Goal: Information Seeking & Learning: Compare options

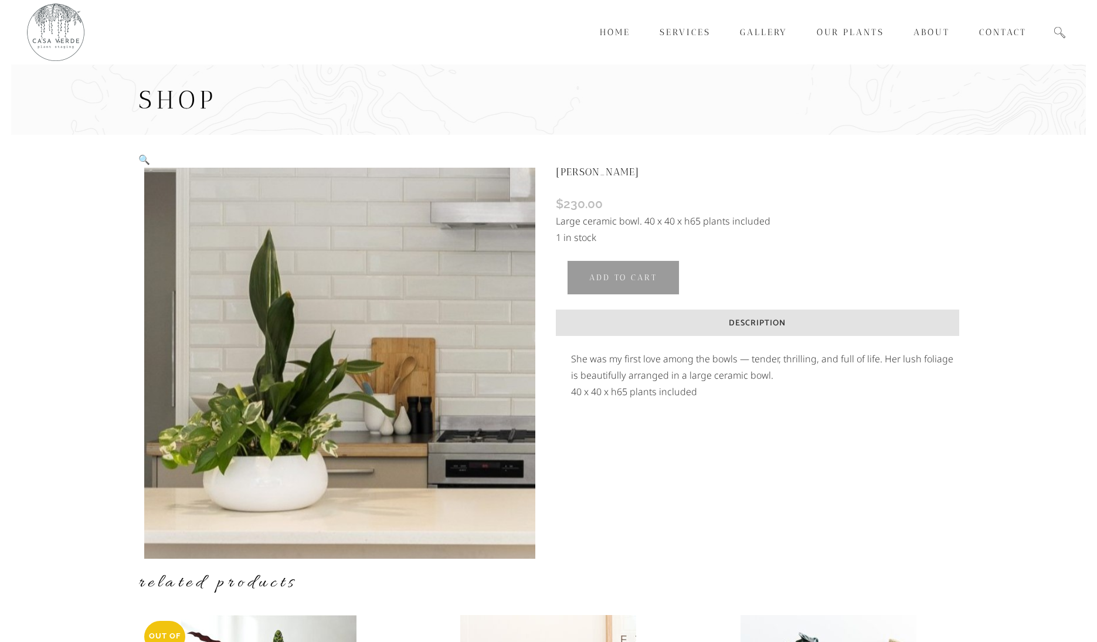
click at [415, 288] on img at bounding box center [339, 363] width 391 height 391
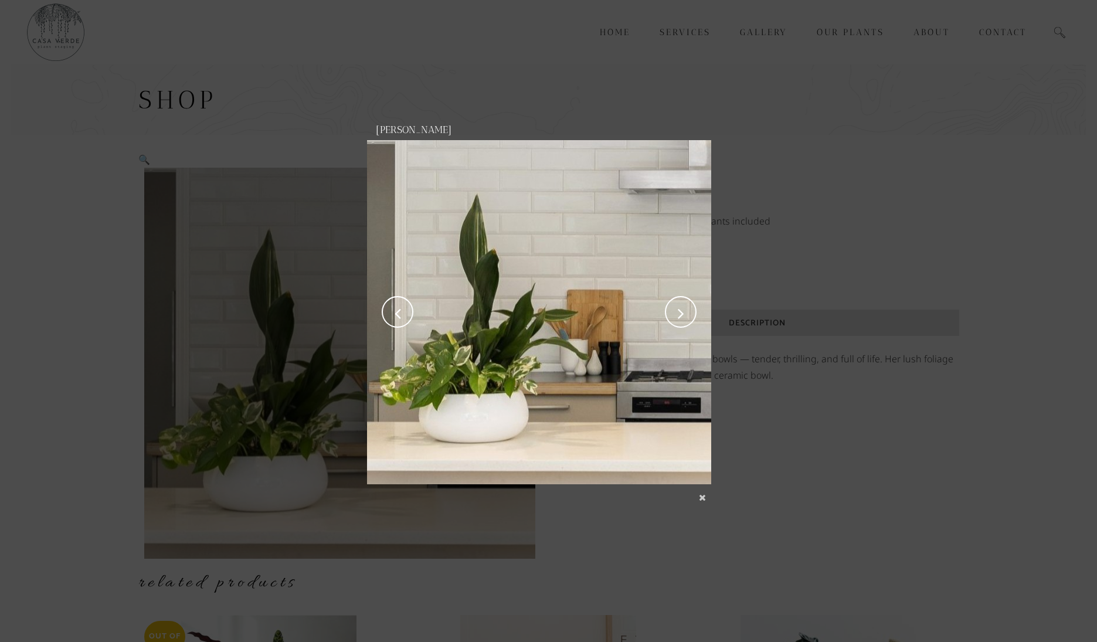
click at [687, 310] on link "next" at bounding box center [626, 312] width 169 height 344
click at [682, 314] on link "next" at bounding box center [626, 312] width 169 height 344
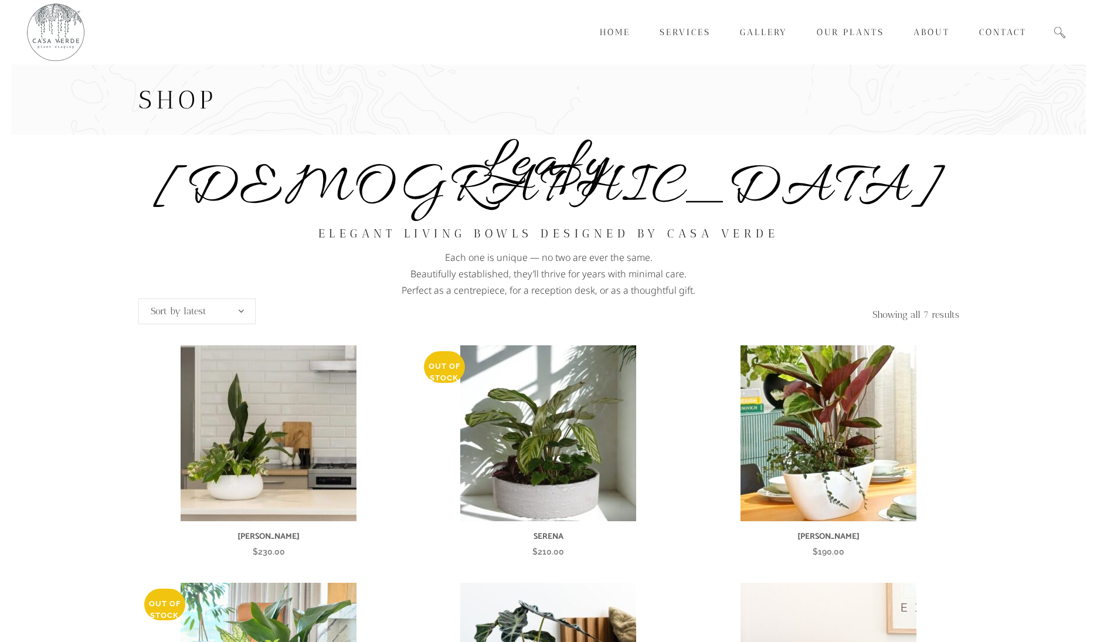
scroll to position [168, 0]
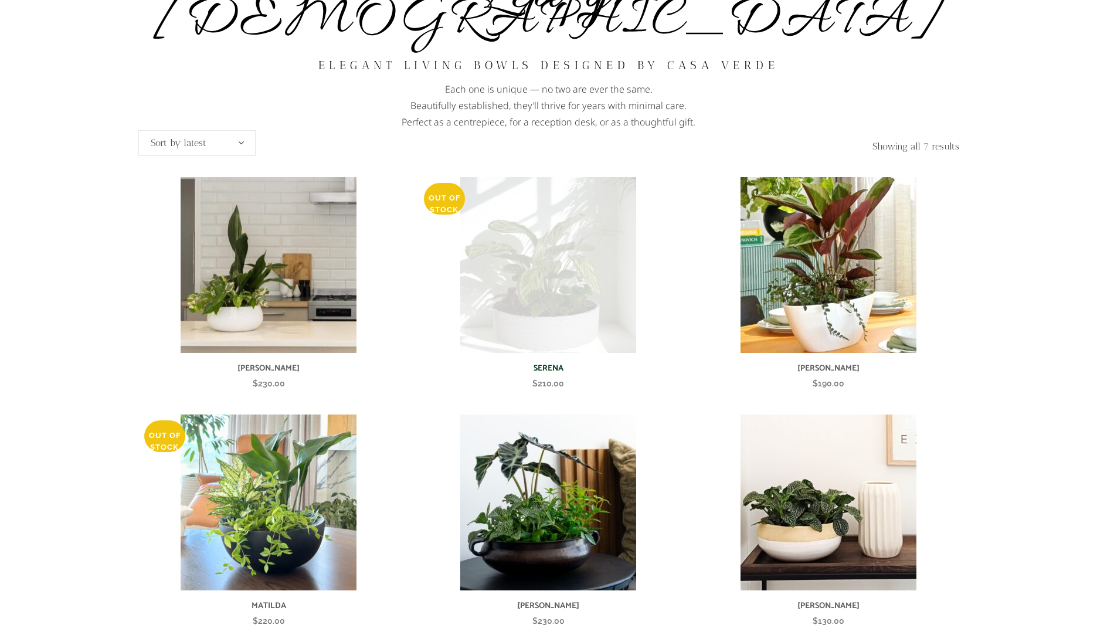
click at [580, 216] on img at bounding box center [548, 265] width 176 height 176
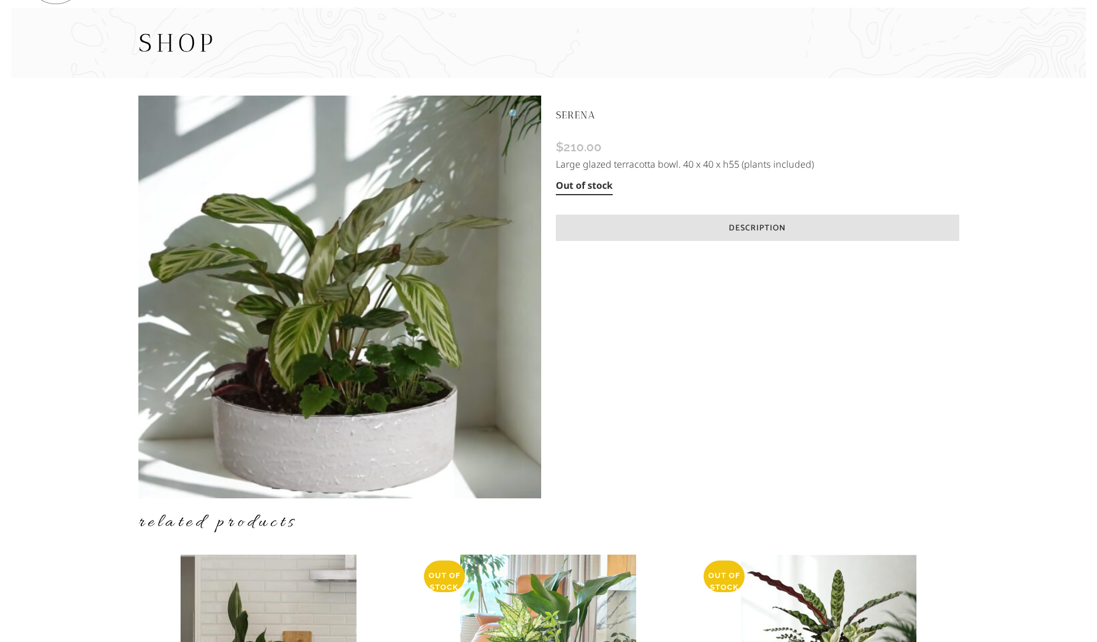
scroll to position [60, 0]
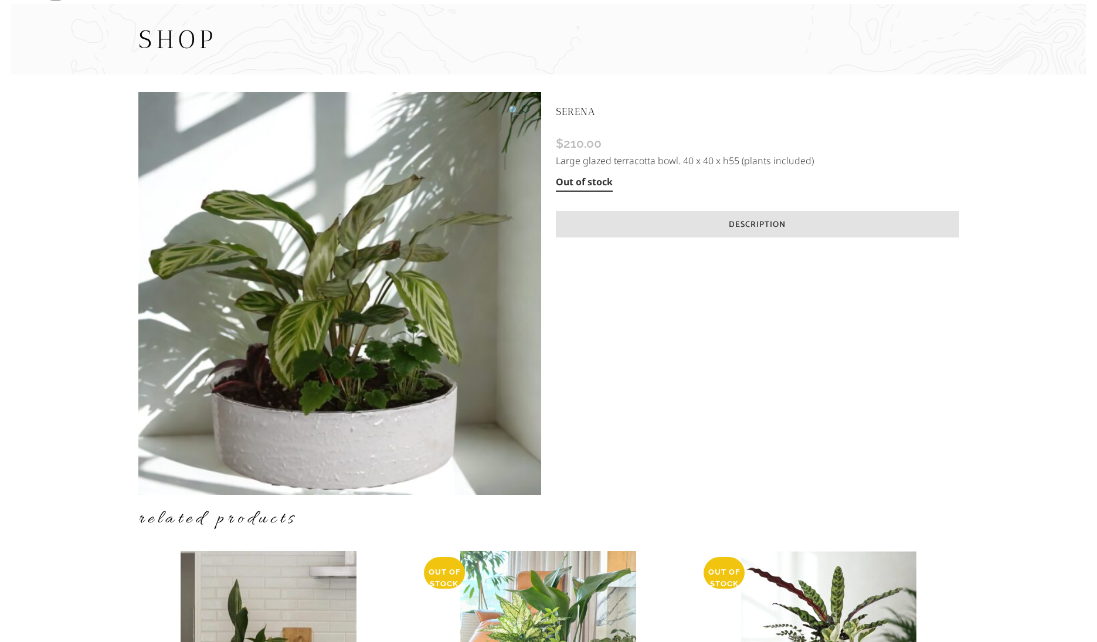
click at [528, 111] on link "🔍" at bounding box center [518, 110] width 21 height 16
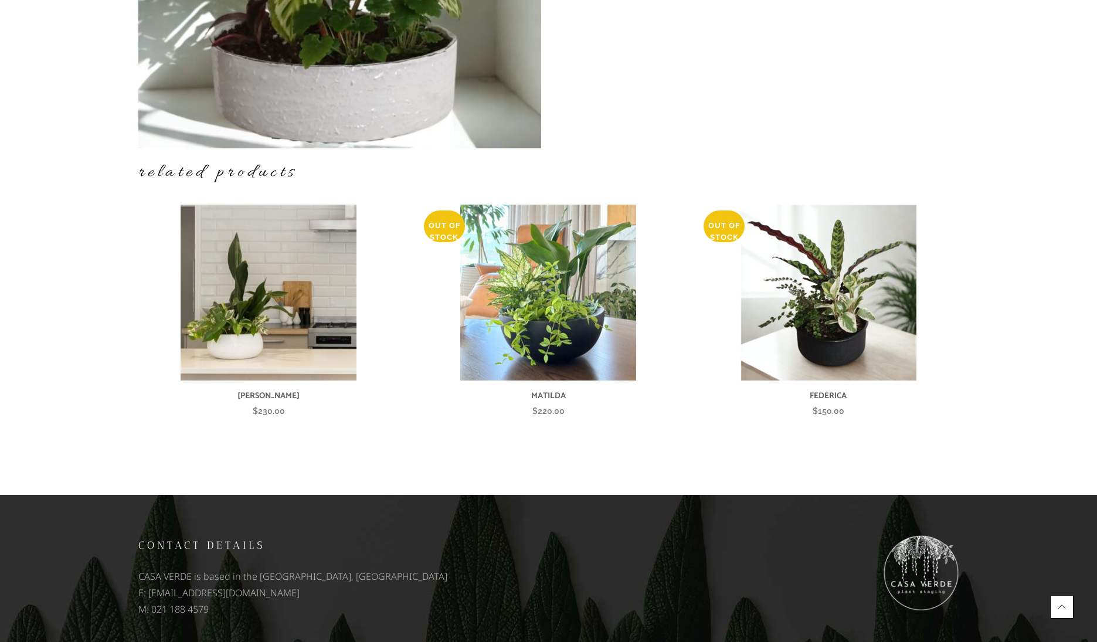
scroll to position [417, 0]
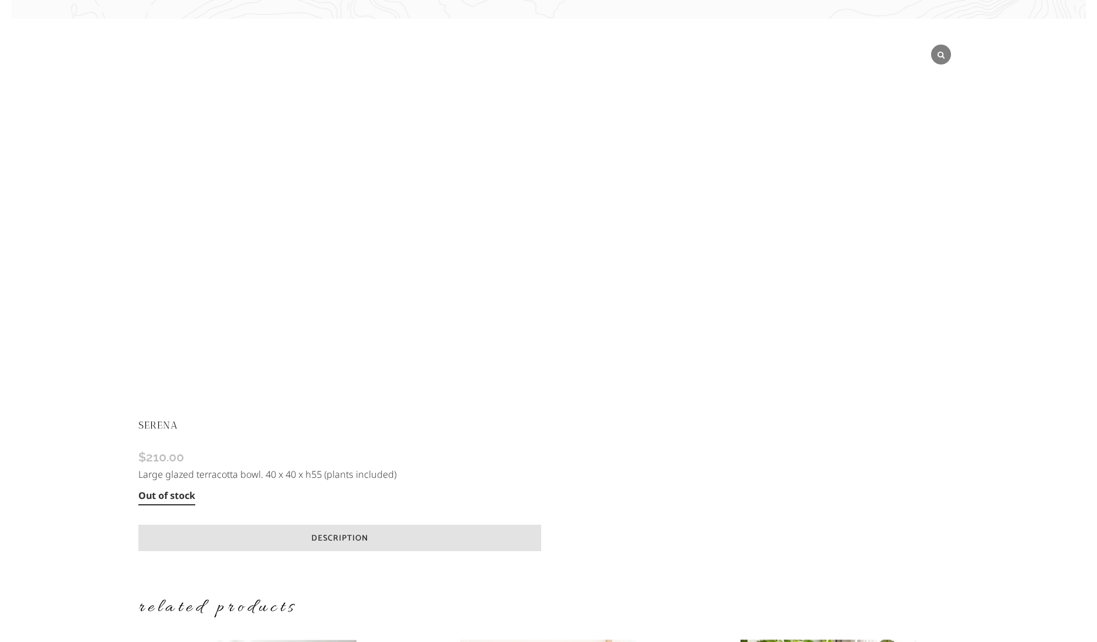
scroll to position [32, 0]
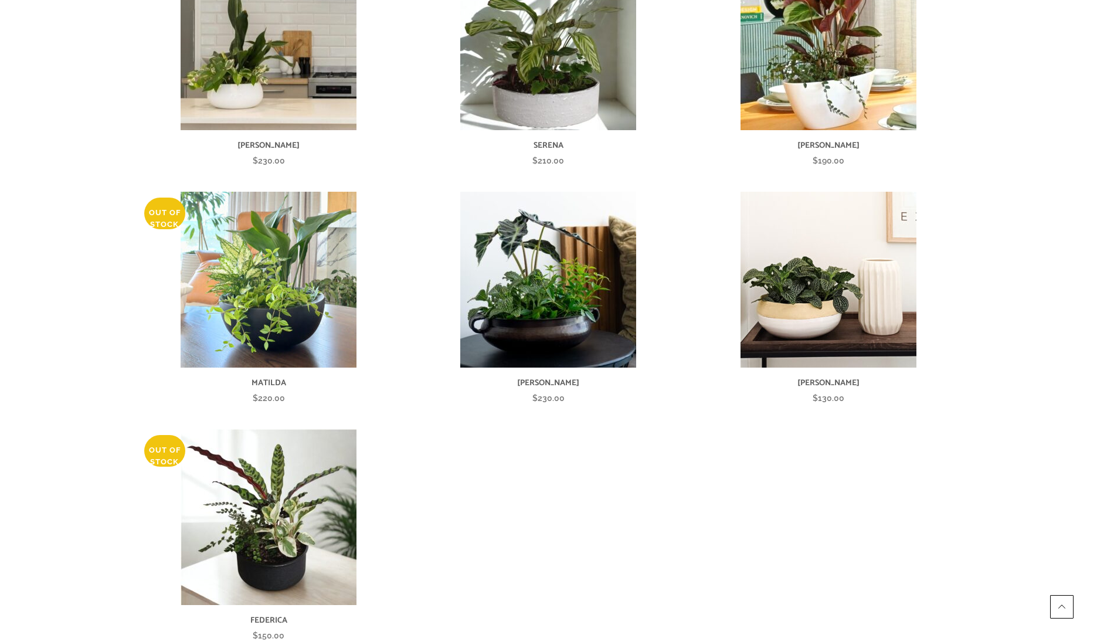
scroll to position [402, 0]
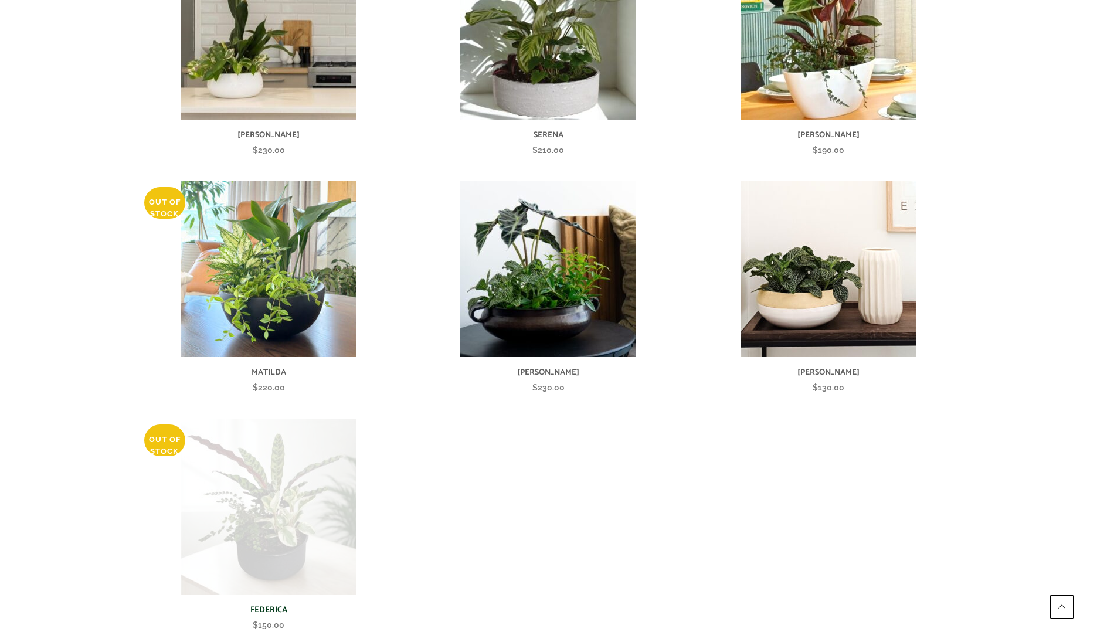
click at [294, 484] on img at bounding box center [269, 507] width 176 height 176
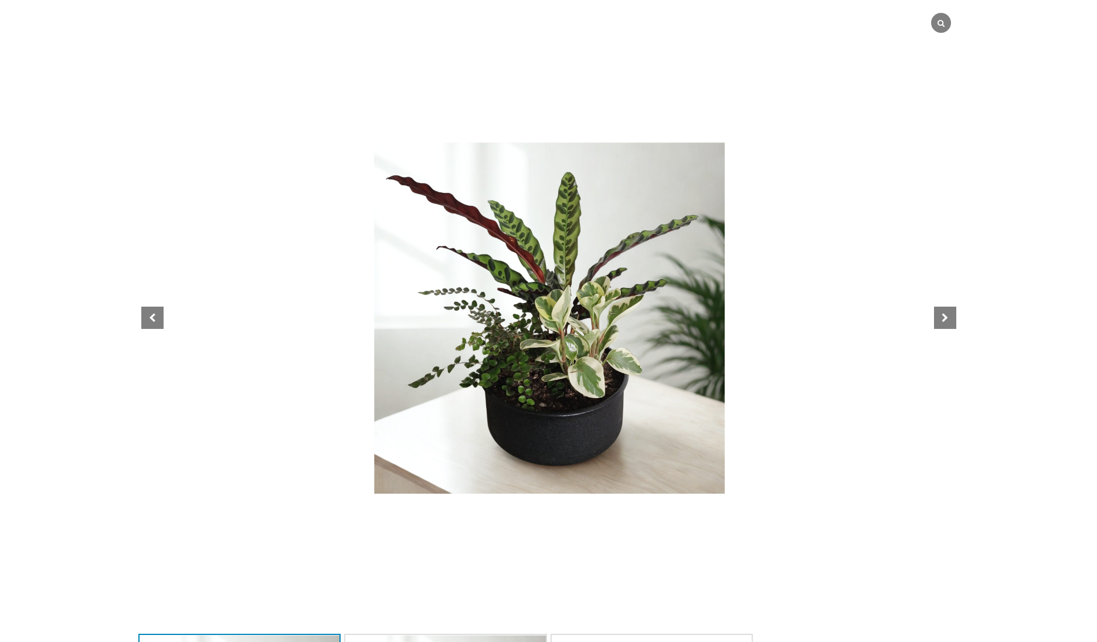
scroll to position [264, 0]
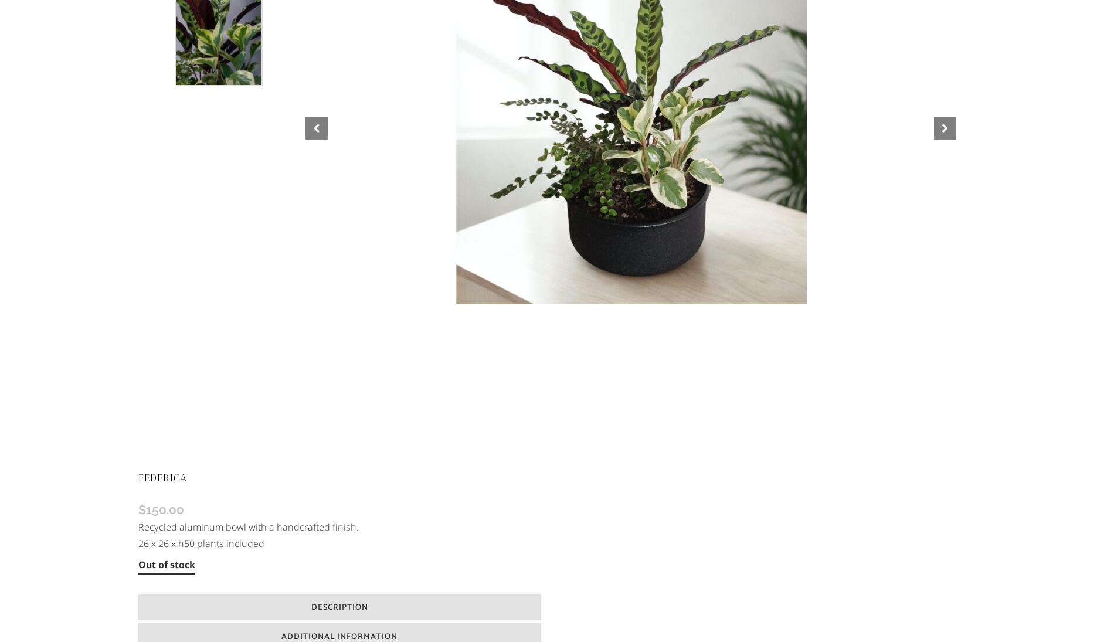
scroll to position [338, 0]
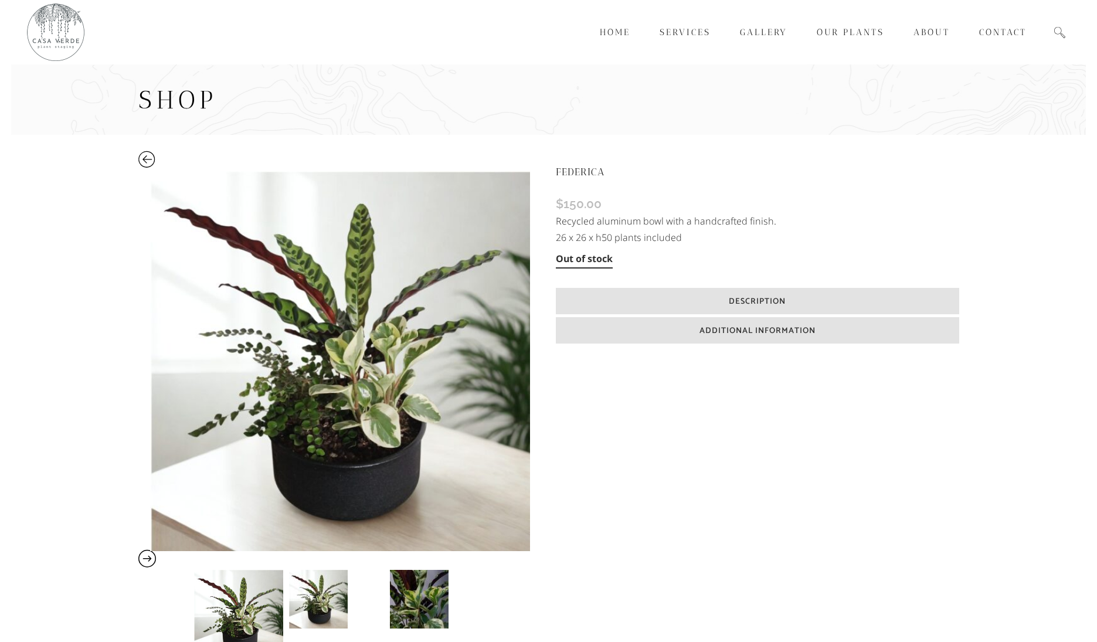
scroll to position [338, 0]
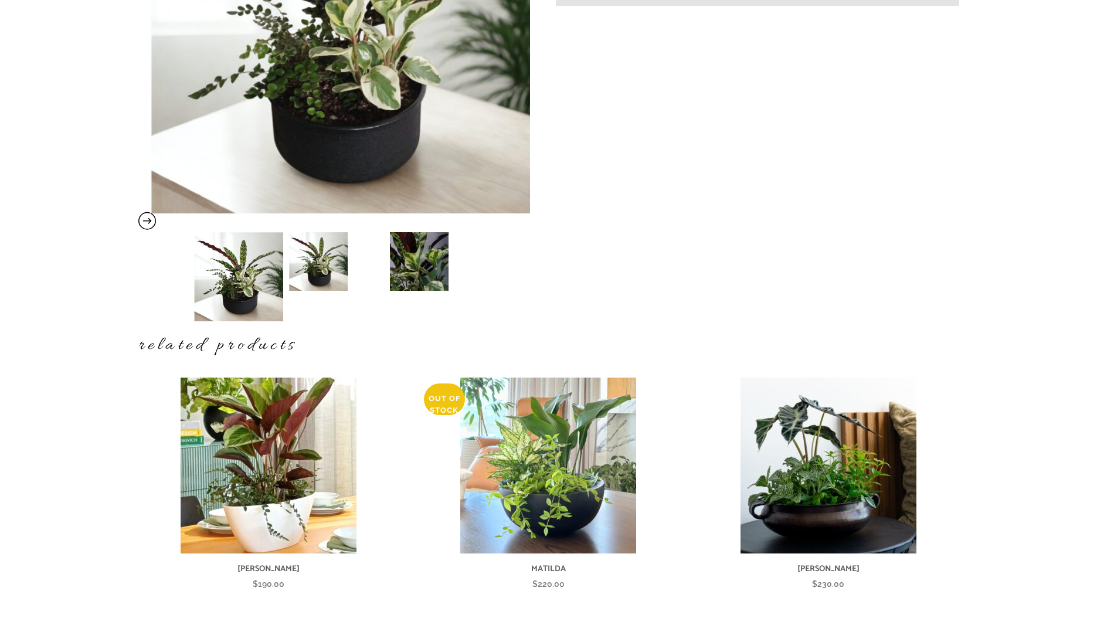
click at [423, 269] on img at bounding box center [419, 261] width 59 height 59
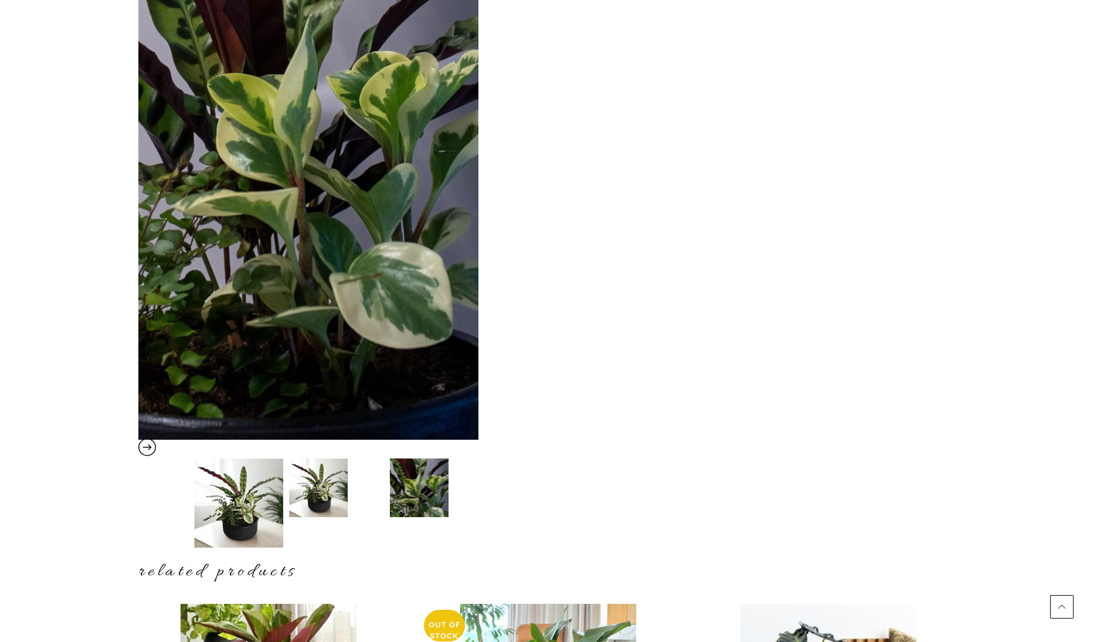
scroll to position [358, 0]
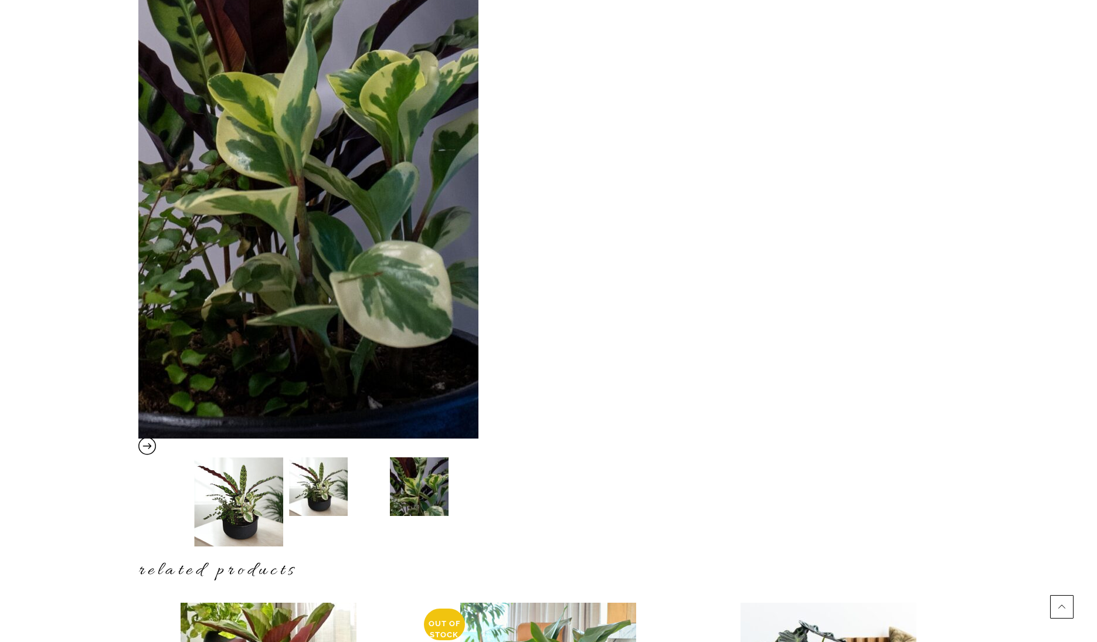
click at [328, 488] on img at bounding box center [318, 486] width 59 height 59
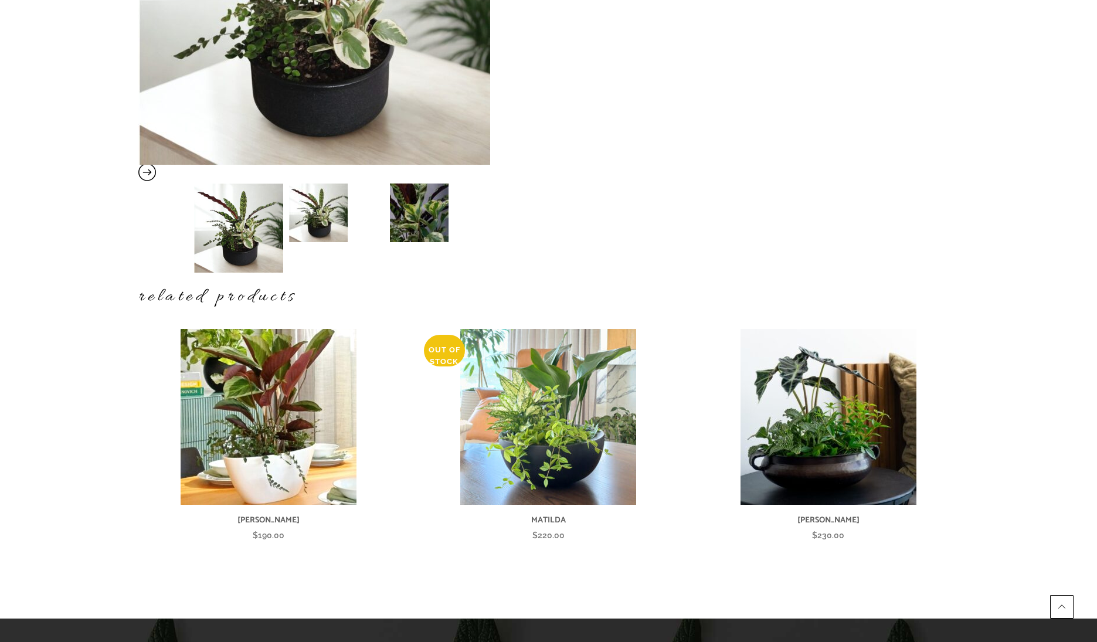
click at [253, 243] on img at bounding box center [238, 228] width 101 height 89
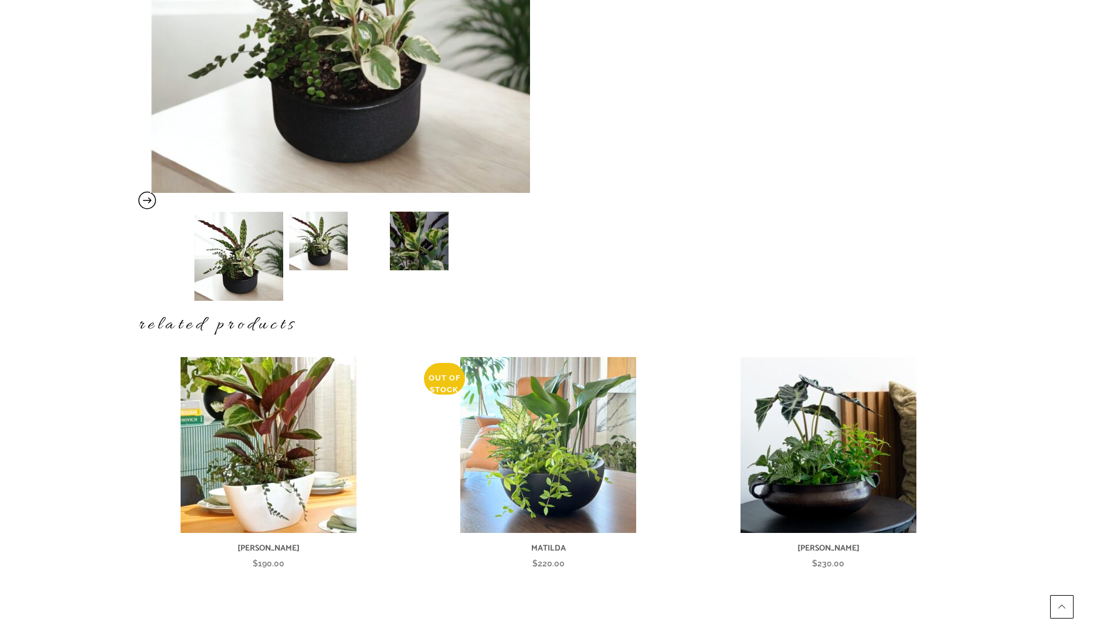
click at [305, 246] on img at bounding box center [318, 241] width 59 height 59
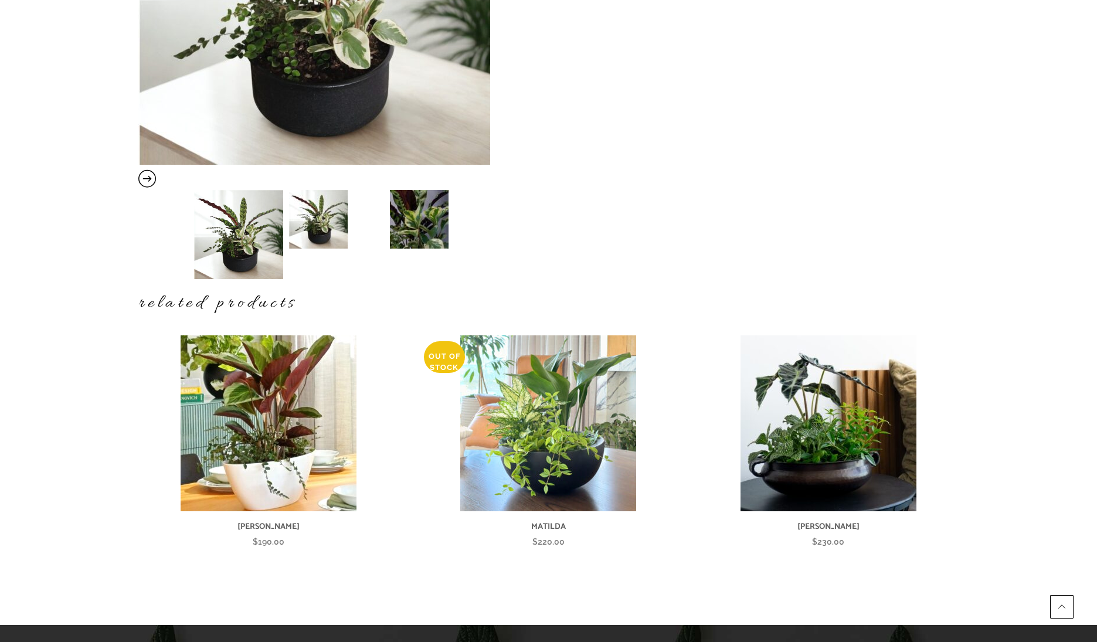
click at [420, 246] on div at bounding box center [339, 234] width 303 height 89
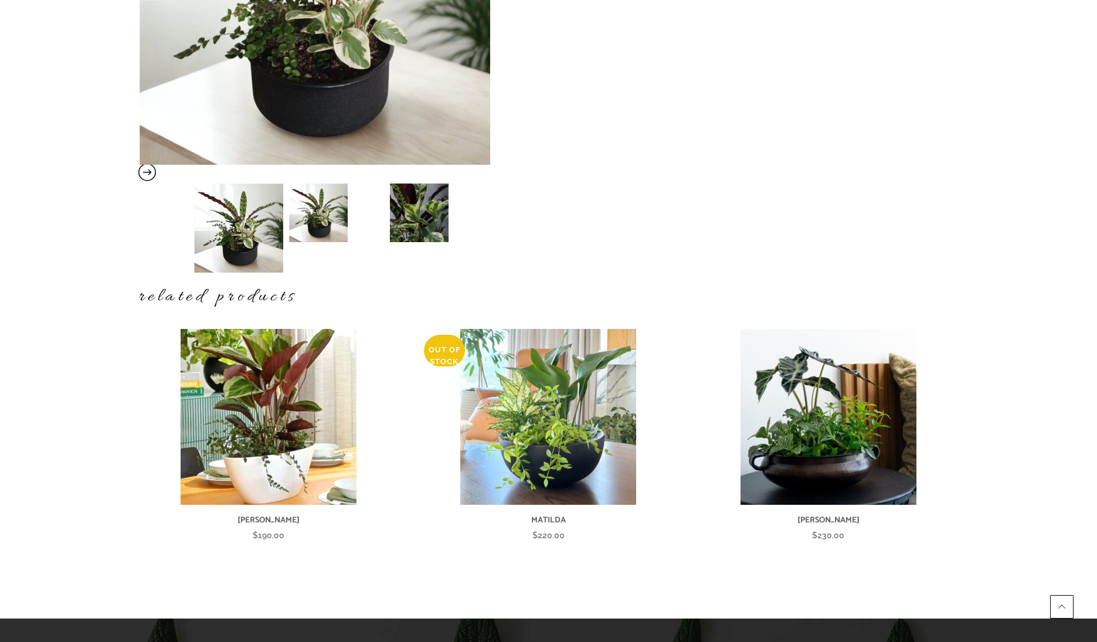
click at [420, 239] on img at bounding box center [419, 213] width 59 height 59
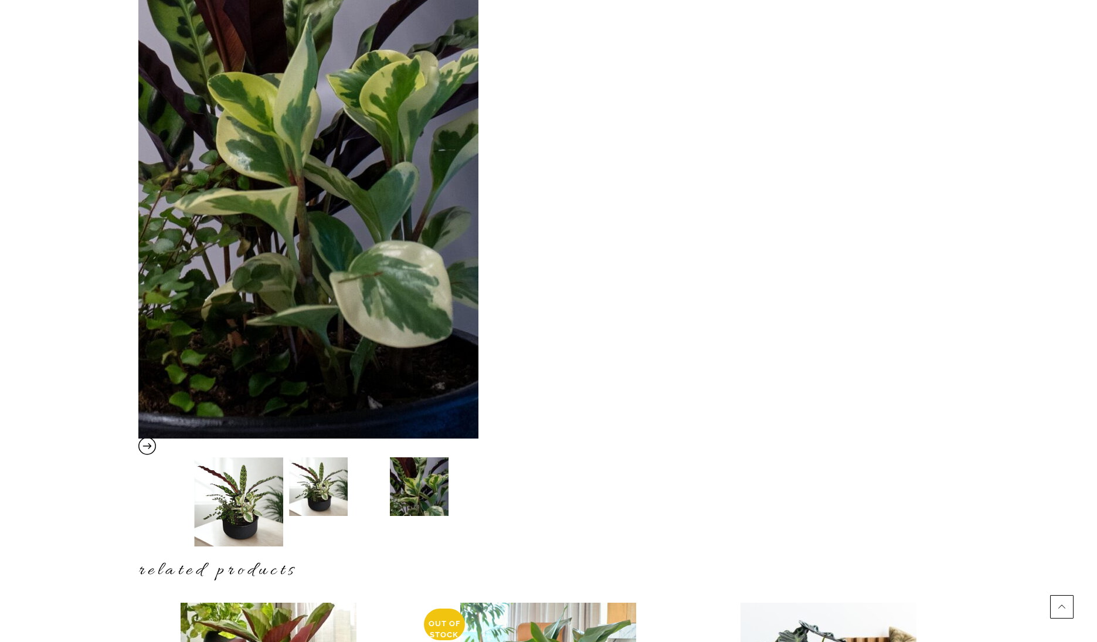
click at [116, 484] on div "FEDERICA $ 150.00 Recycled aluminum bowl with a handcrafted finish. 26 x 26 x h…" at bounding box center [548, 329] width 1075 height 1105
click at [229, 488] on img at bounding box center [238, 501] width 101 height 89
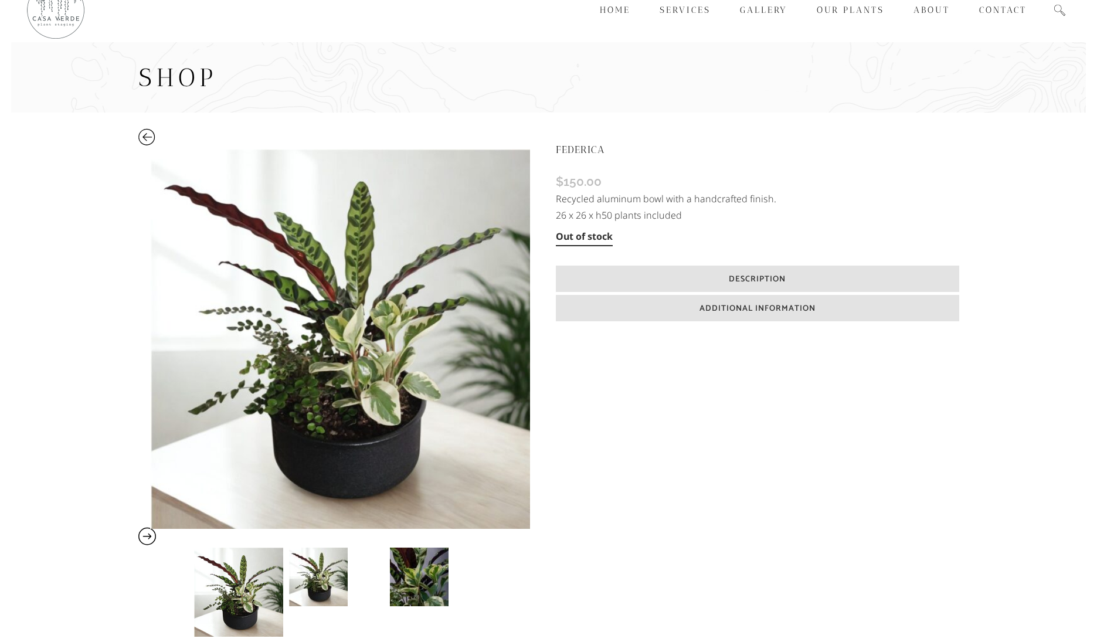
scroll to position [0, 0]
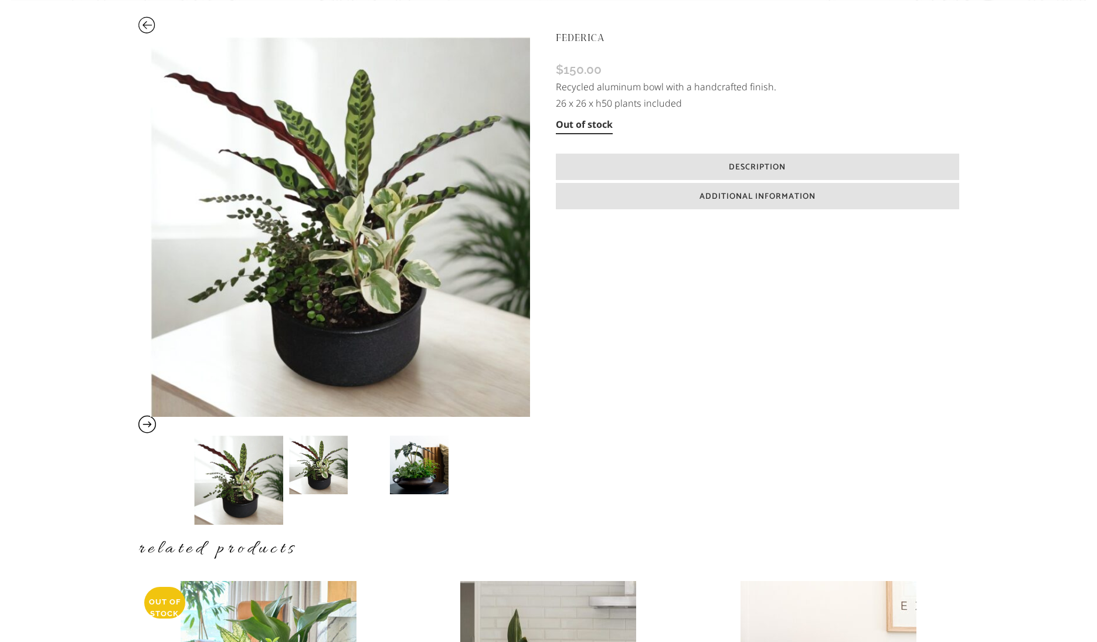
scroll to position [144, 0]
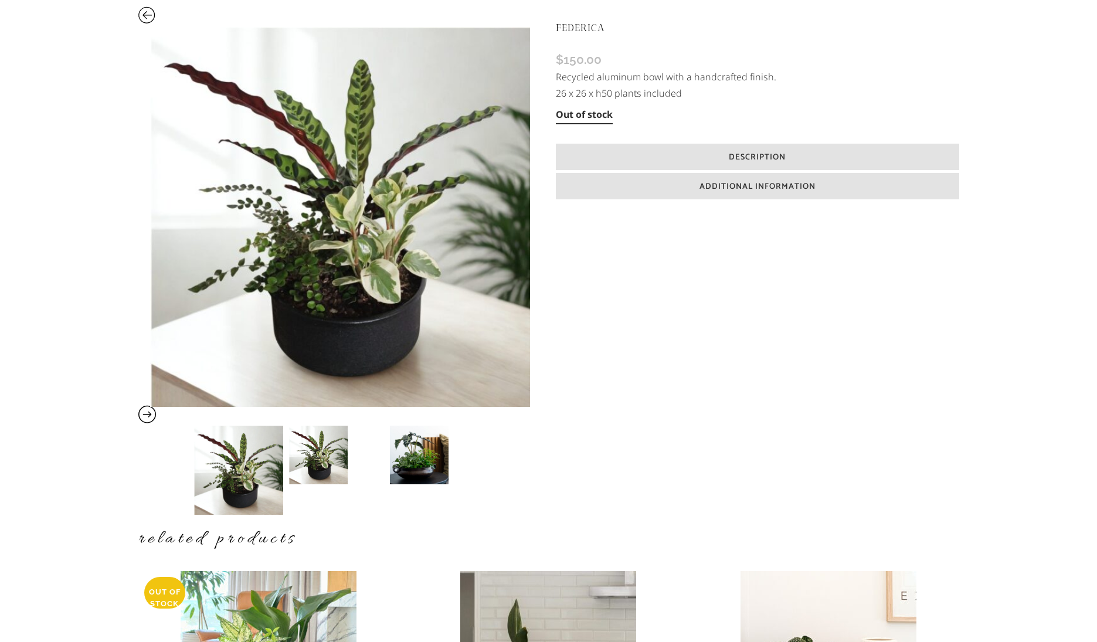
click at [305, 460] on img at bounding box center [318, 455] width 59 height 59
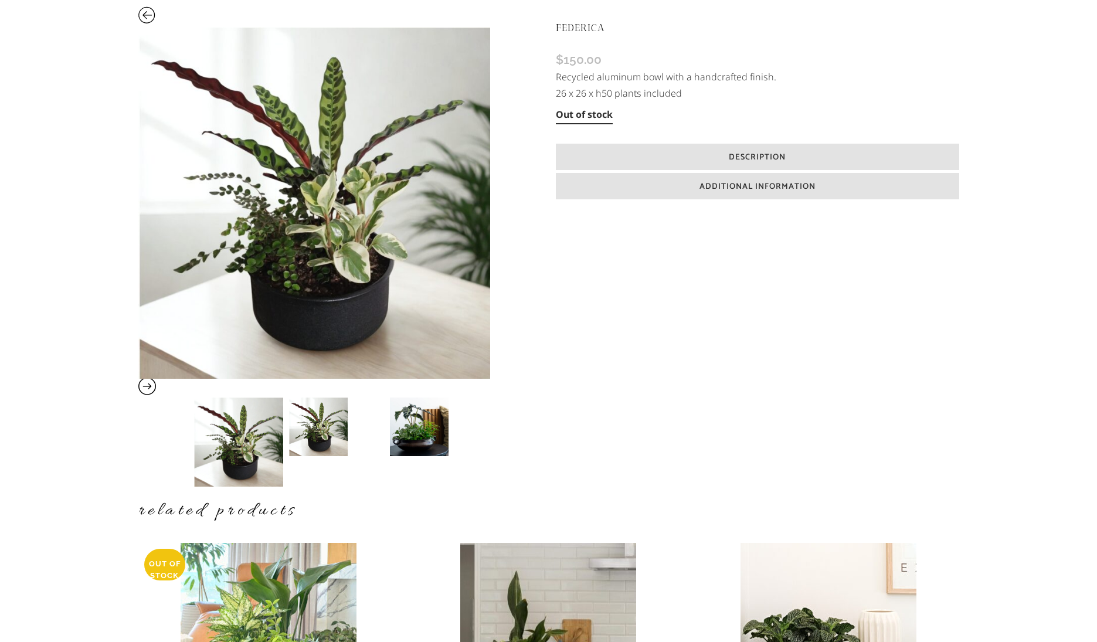
click at [410, 419] on img at bounding box center [419, 427] width 59 height 59
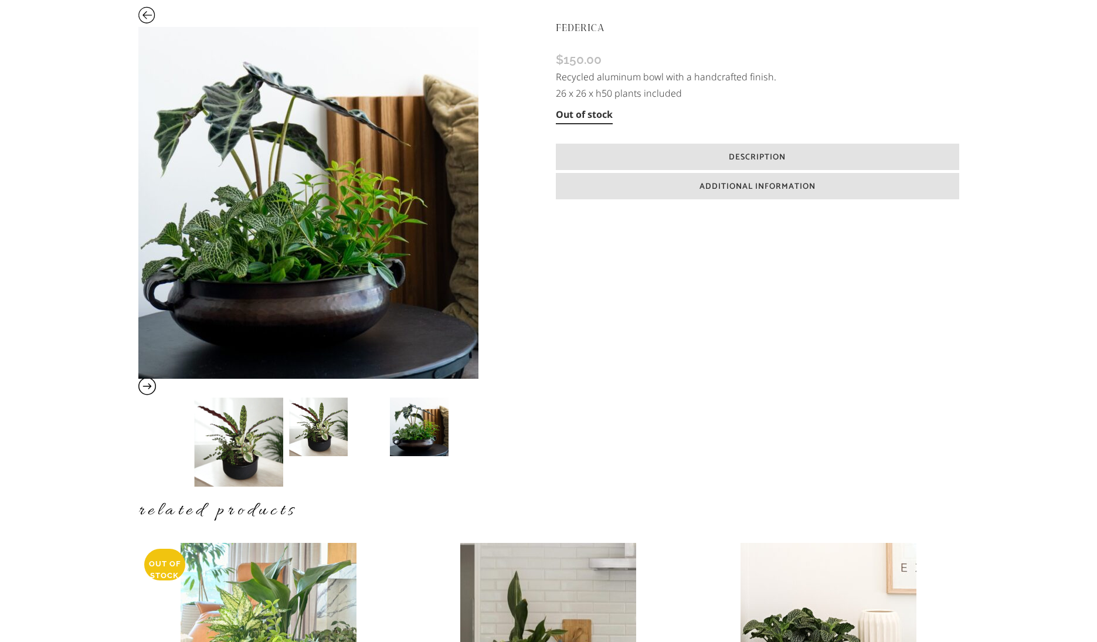
click at [331, 429] on img at bounding box center [318, 427] width 59 height 59
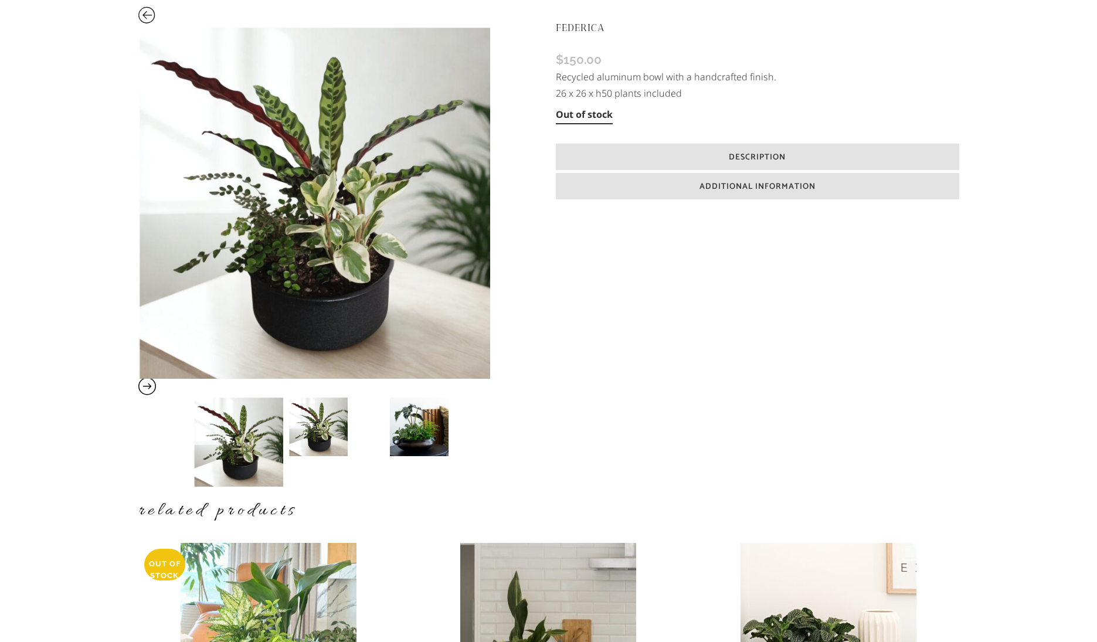
click at [268, 451] on img at bounding box center [238, 442] width 101 height 89
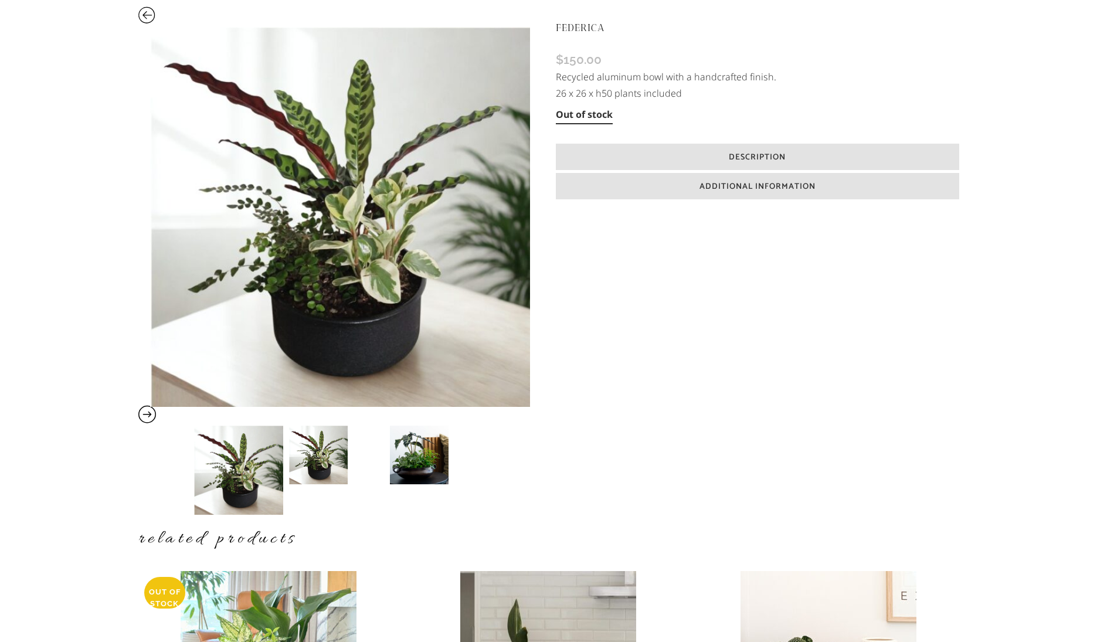
click at [312, 458] on img at bounding box center [318, 455] width 59 height 59
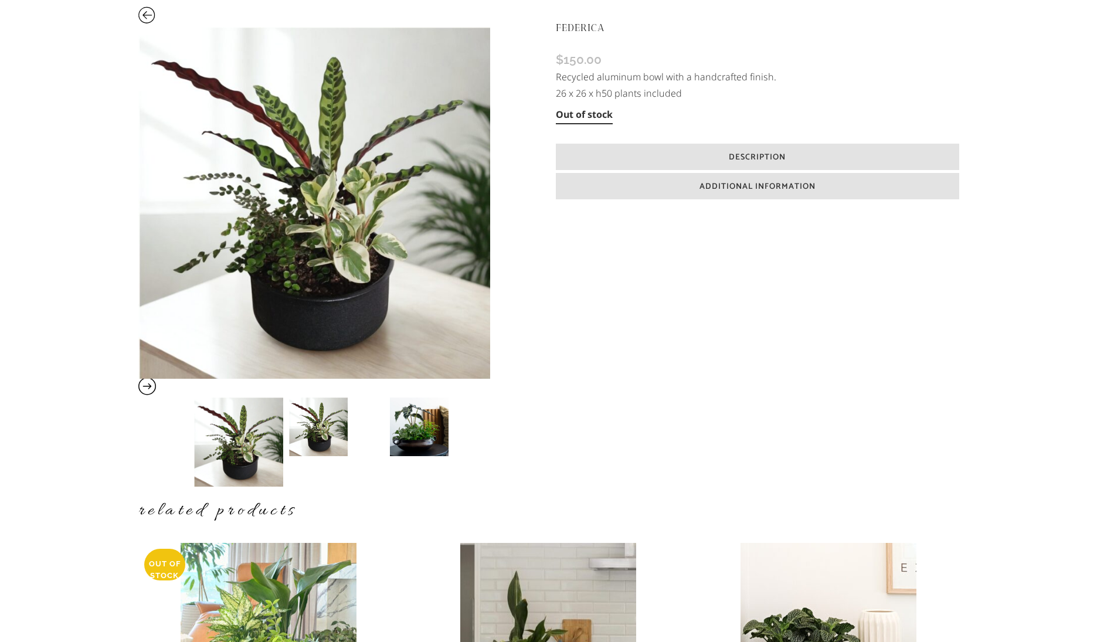
click at [417, 450] on img at bounding box center [419, 427] width 59 height 59
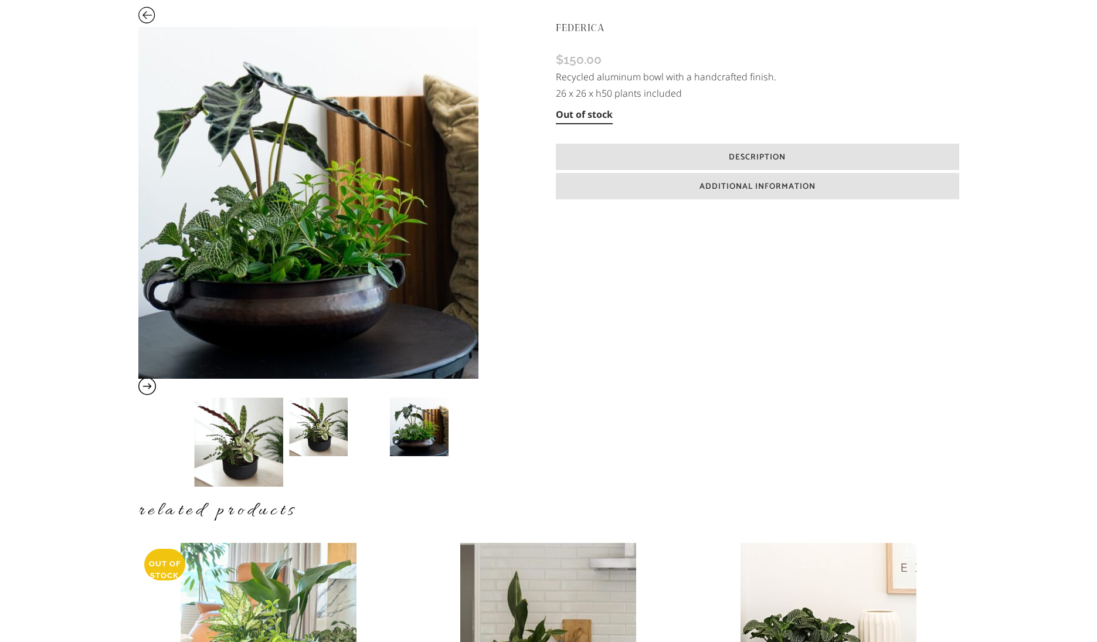
click at [150, 389] on icon at bounding box center [147, 389] width 18 height 11
click at [150, 388] on icon at bounding box center [147, 389] width 18 height 11
click at [148, 387] on icon at bounding box center [147, 389] width 18 height 11
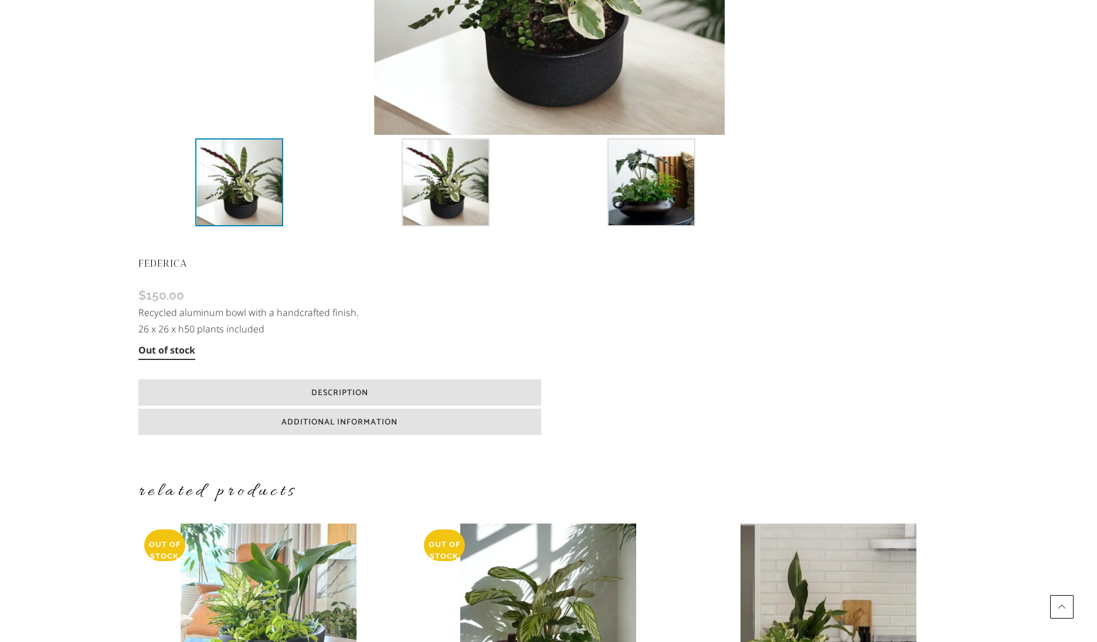
scroll to position [91, 0]
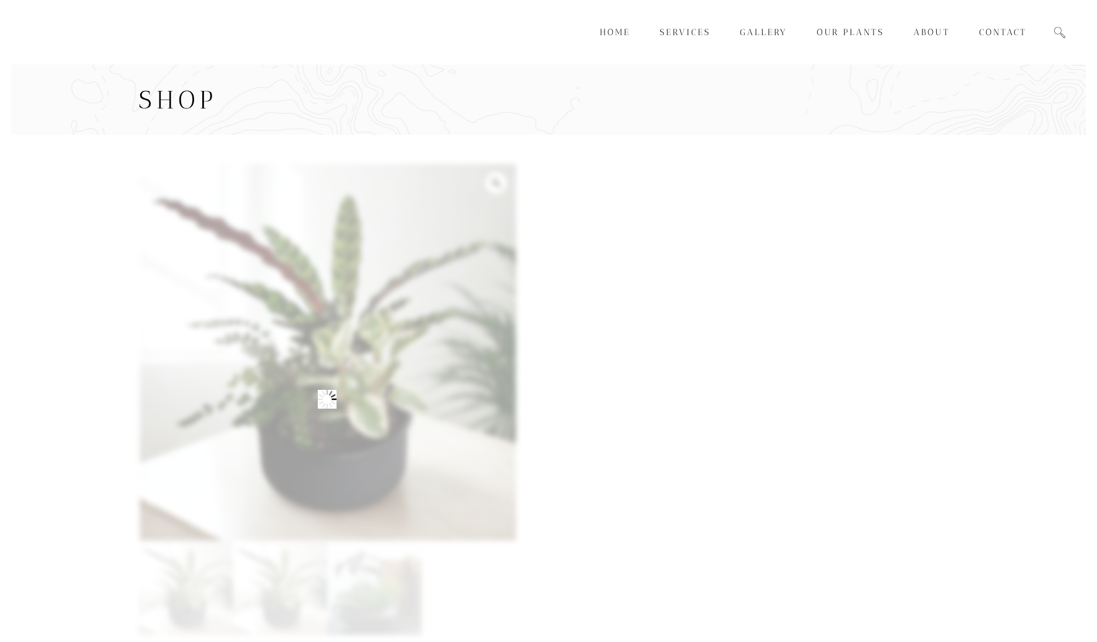
scroll to position [91, 0]
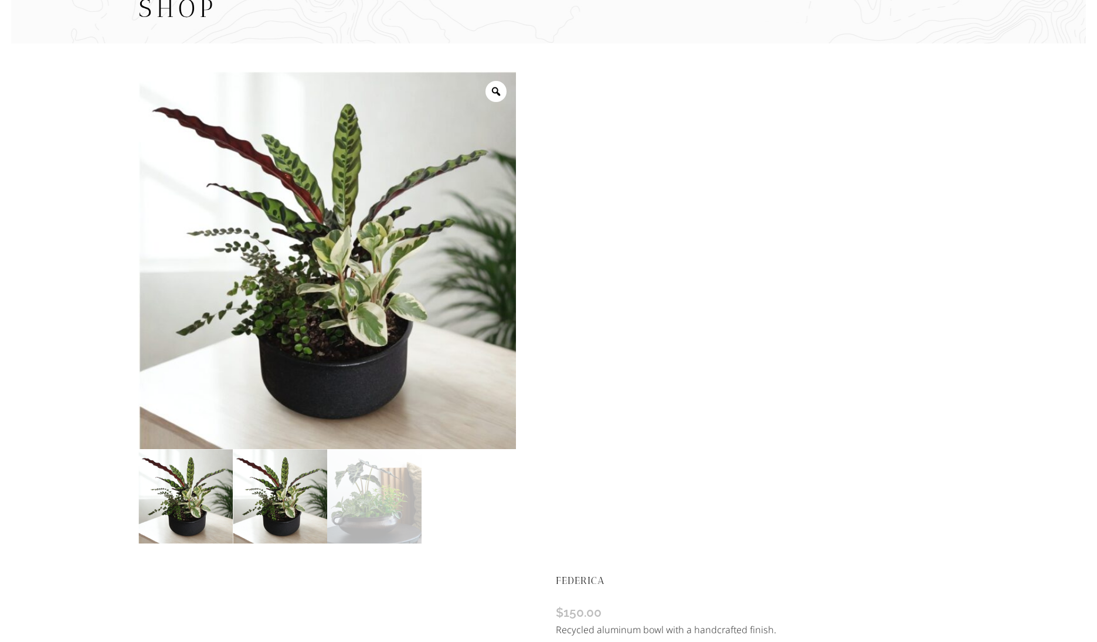
click at [266, 500] on img at bounding box center [280, 496] width 94 height 94
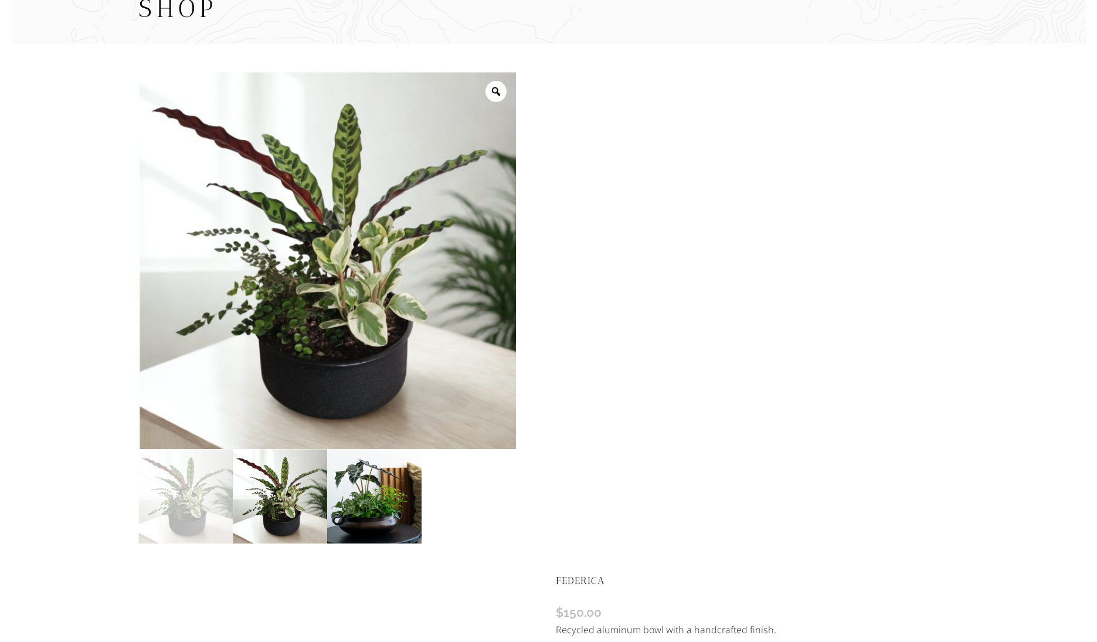
click at [366, 498] on img at bounding box center [374, 496] width 94 height 94
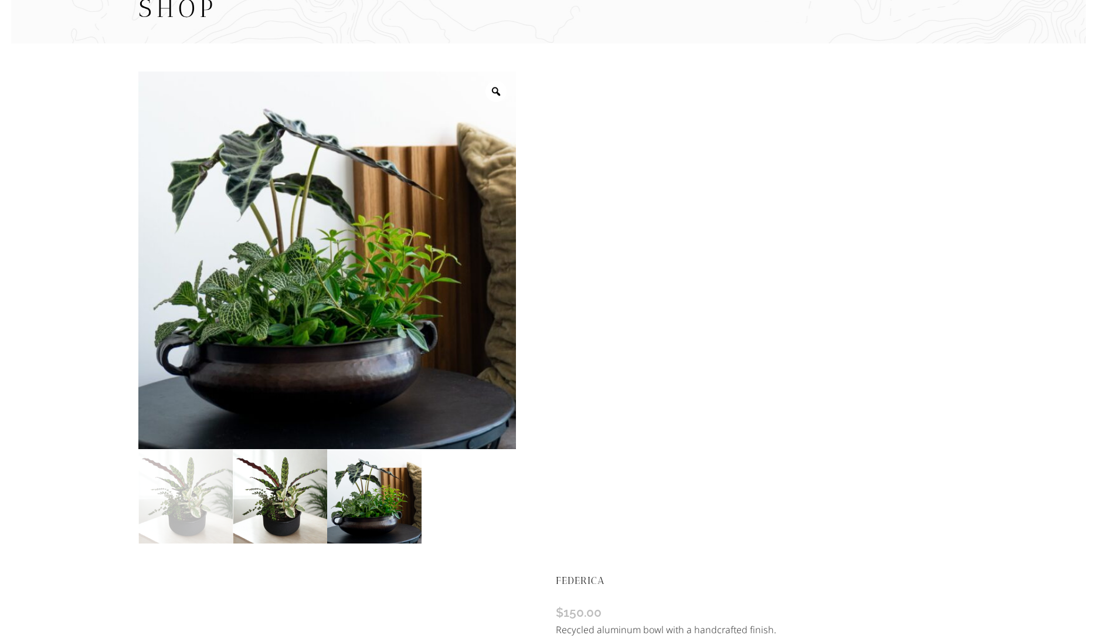
click at [301, 502] on img at bounding box center [280, 496] width 94 height 94
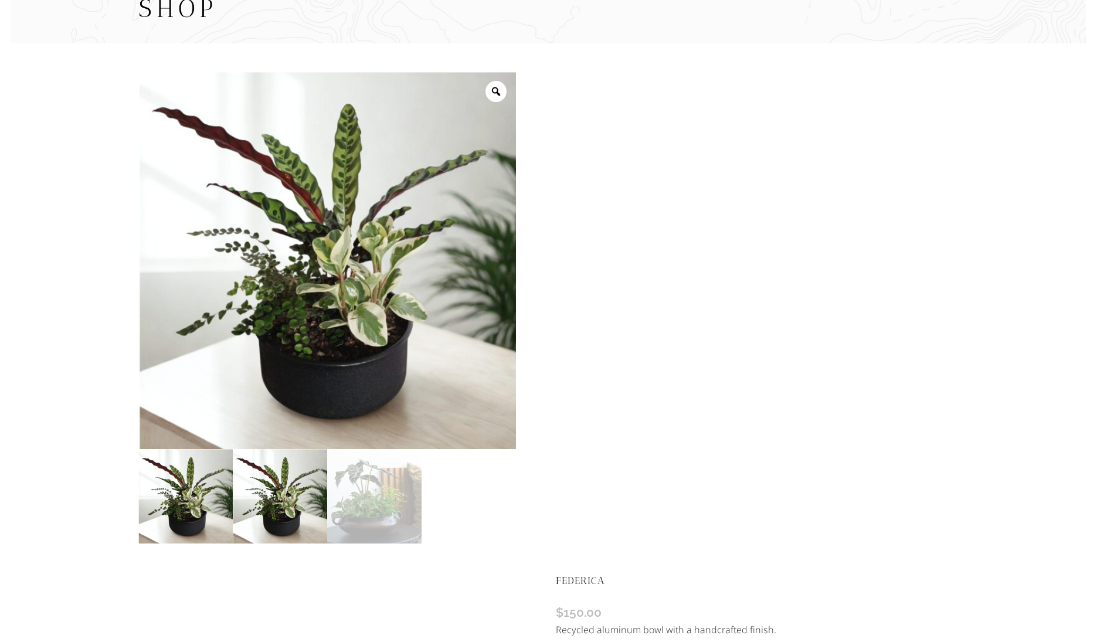
click at [189, 503] on img at bounding box center [185, 496] width 94 height 94
click at [67, 345] on div "Zoom FEDERICA $ 150.00 Recycled aluminum bowl with a handcrafted finish. 26 x 2…" at bounding box center [548, 581] width 1075 height 1076
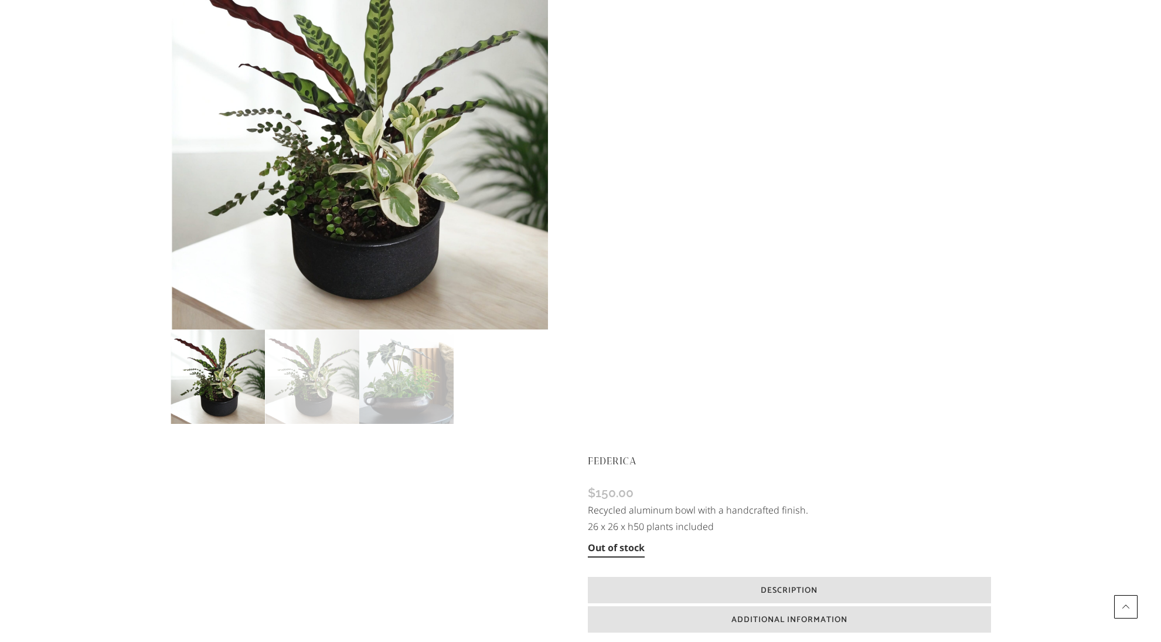
scroll to position [210, 0]
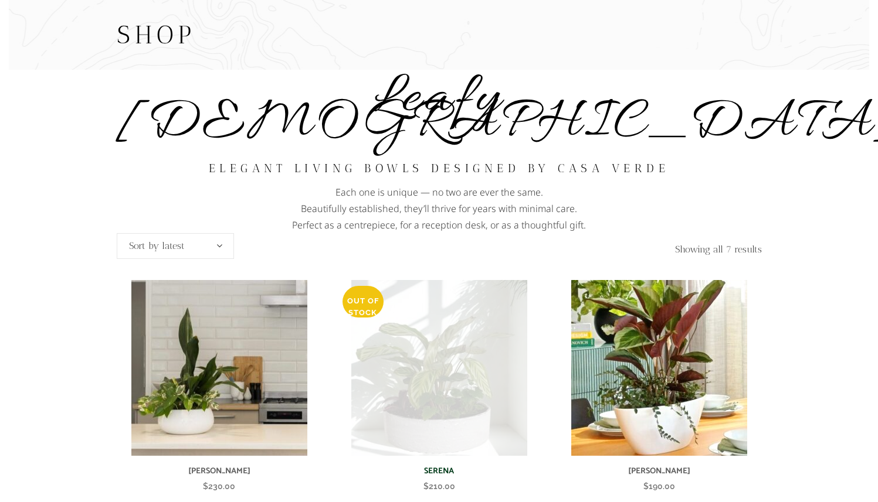
scroll to position [110, 0]
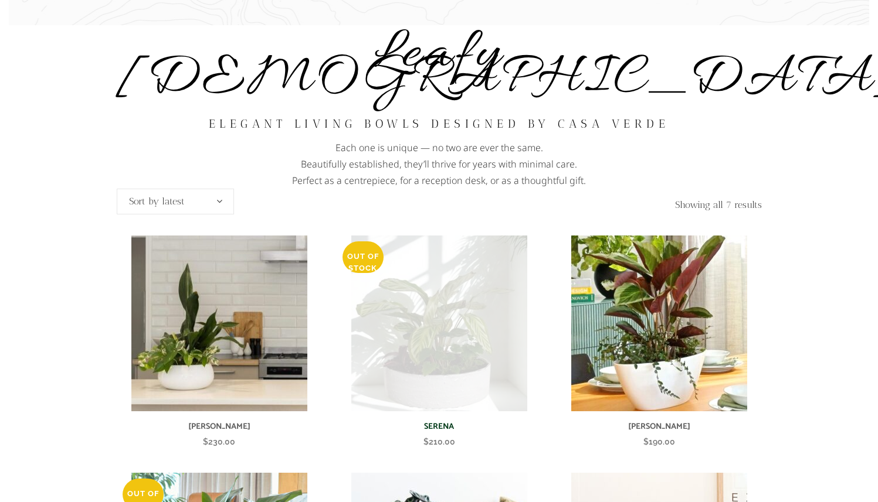
click at [484, 262] on img at bounding box center [439, 324] width 176 height 176
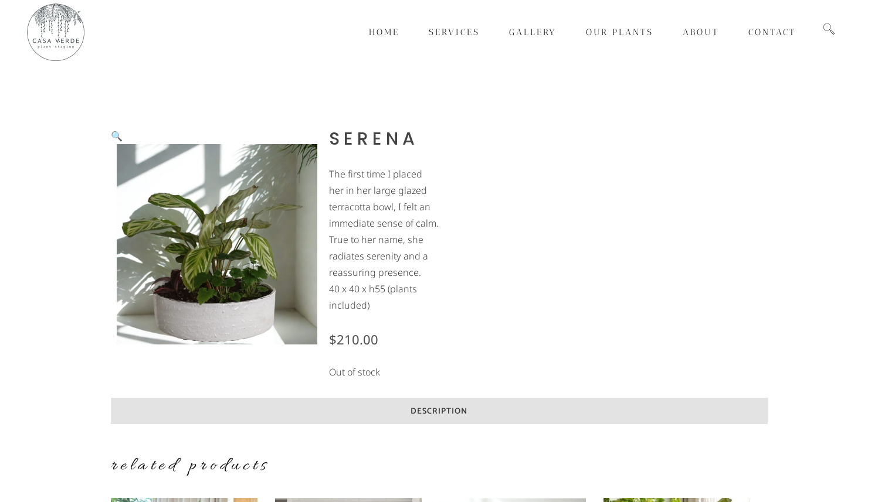
scroll to position [145, 0]
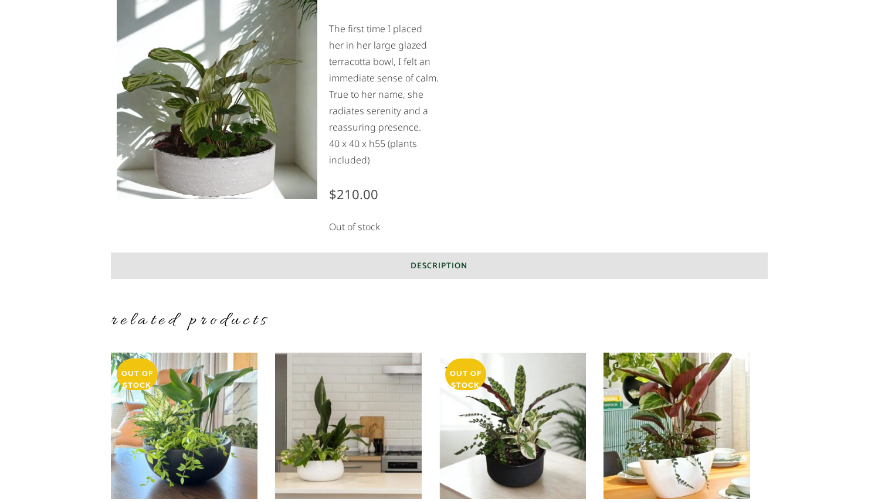
click at [511, 263] on h6 "Description" at bounding box center [439, 266] width 657 height 26
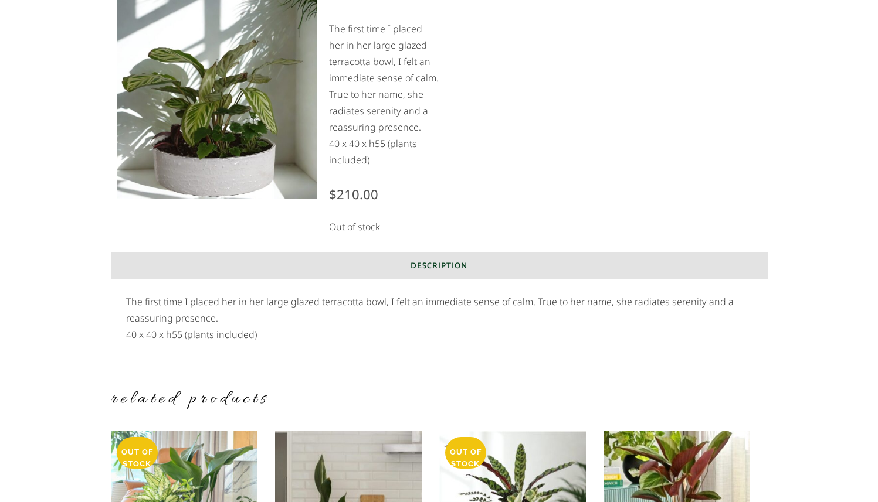
click at [511, 263] on h6 "Description" at bounding box center [439, 266] width 657 height 26
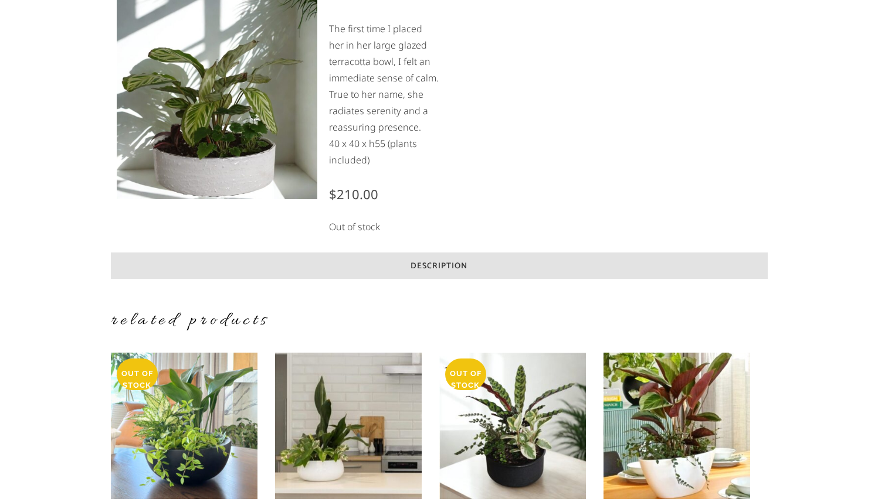
scroll to position [137, 0]
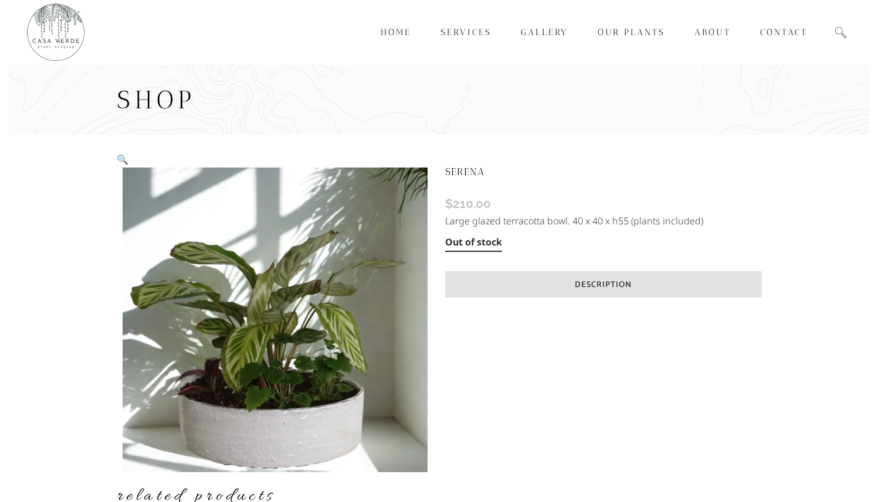
scroll to position [154, 0]
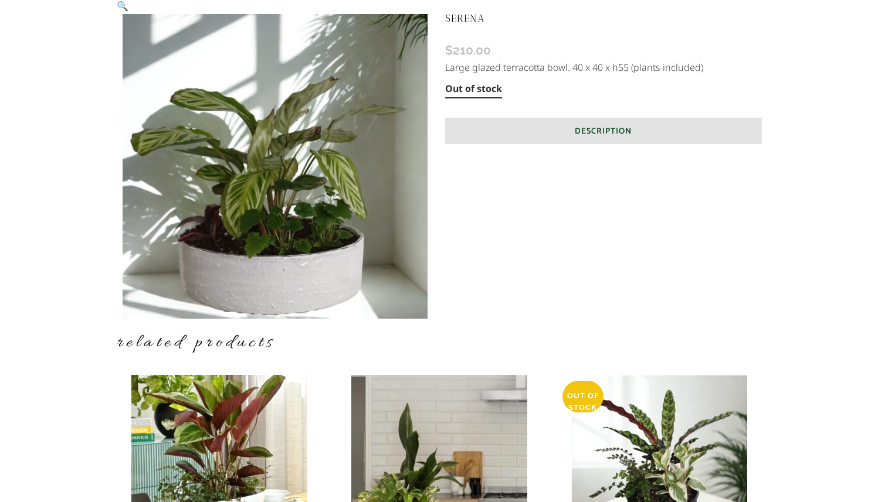
click at [631, 131] on span "Description" at bounding box center [603, 131] width 57 height 13
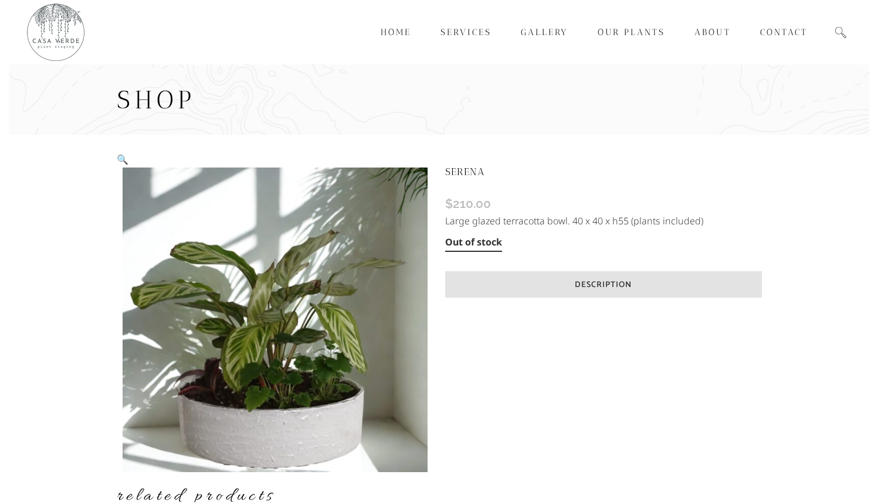
scroll to position [154, 0]
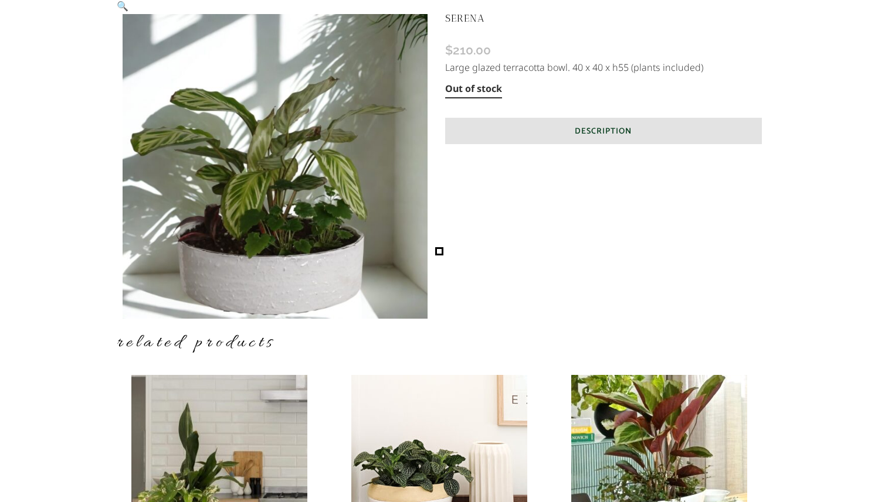
click at [743, 126] on h6 "Description" at bounding box center [603, 131] width 317 height 26
click at [712, 138] on h6 "Description" at bounding box center [603, 131] width 317 height 26
click at [0, 0] on vis-bug at bounding box center [0, 0] width 0 height 0
click at [483, 127] on h6 "Description" at bounding box center [603, 131] width 317 height 26
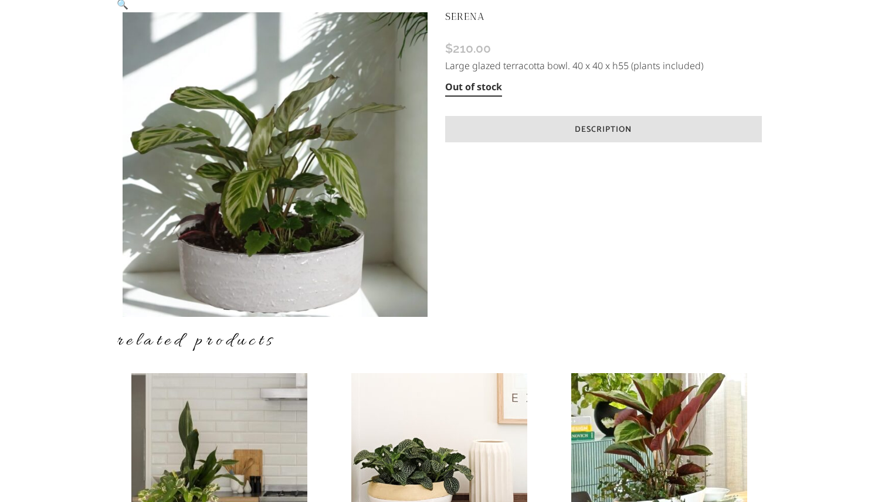
scroll to position [156, 0]
click at [0, 0] on visbug-metatip at bounding box center [0, 0] width 0 height 0
click at [476, 122] on h6 "Description" at bounding box center [603, 129] width 317 height 26
click at [495, 127] on h6 "Description" at bounding box center [603, 129] width 317 height 26
click at [0, 0] on vis-bug at bounding box center [0, 0] width 0 height 0
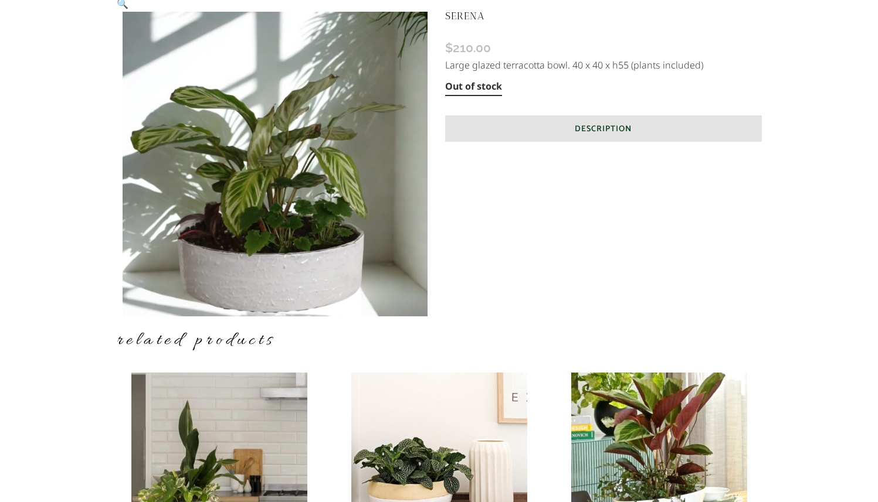
click at [487, 121] on h6 "Description" at bounding box center [603, 129] width 317 height 26
click at [0, 0] on visbug-label at bounding box center [0, 0] width 0 height 0
click at [0, 0] on visbug-handles at bounding box center [0, 0] width 0 height 0
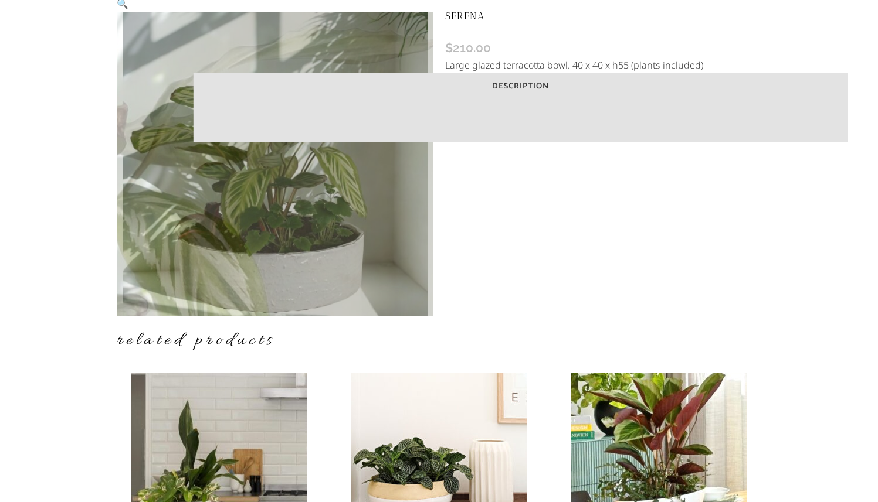
click at [535, 227] on div "🔍 SERENA $ 210.00 Large glazed terracotta bowl. 40 x 40 x h55 (plants included)…" at bounding box center [439, 174] width 645 height 356
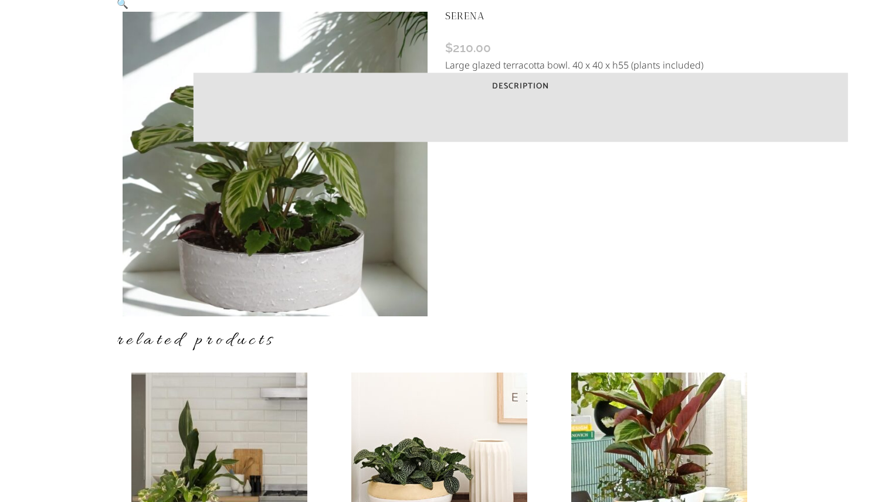
click at [0, 0] on vis-bug at bounding box center [0, 0] width 0 height 0
click at [655, 184] on div "Description The first time I placed her in her large glazed terracotta bowl, I …" at bounding box center [603, 150] width 317 height 69
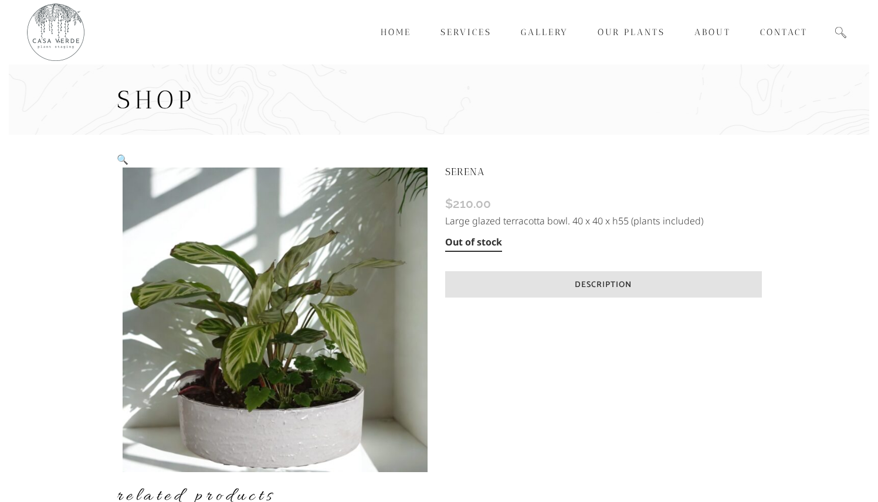
scroll to position [156, 0]
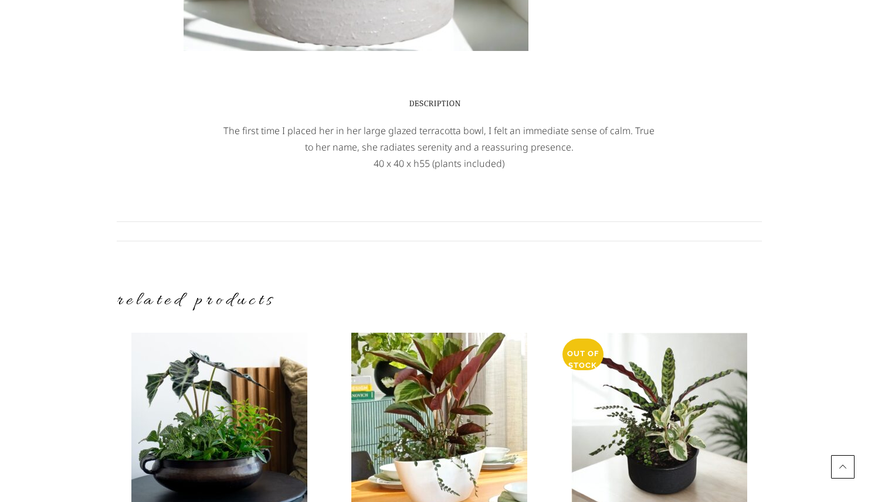
scroll to position [607, 0]
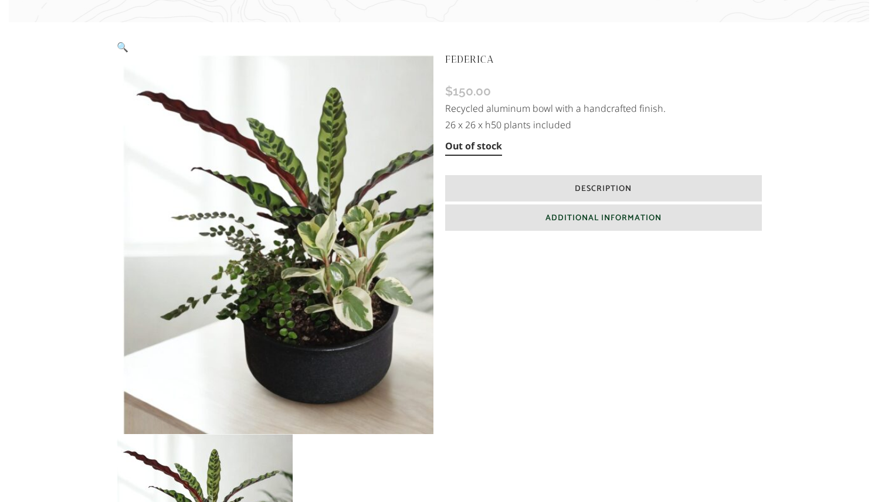
scroll to position [208, 0]
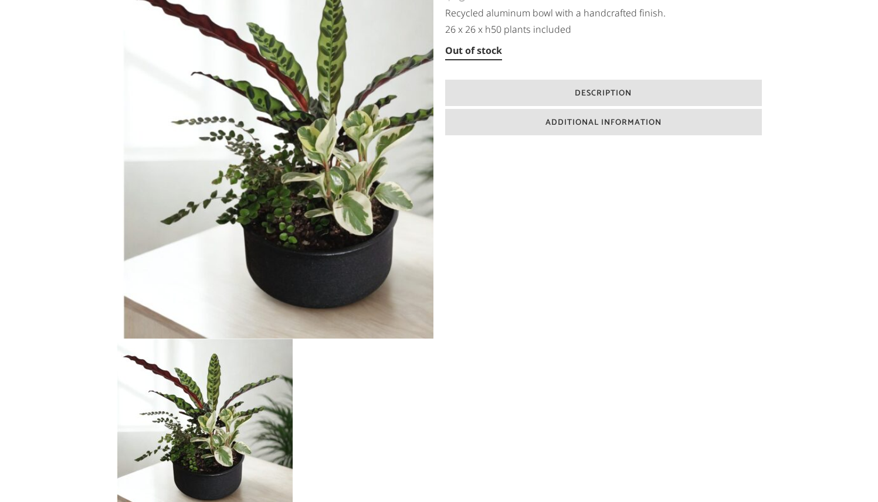
click at [514, 192] on img at bounding box center [703, 160] width 379 height 379
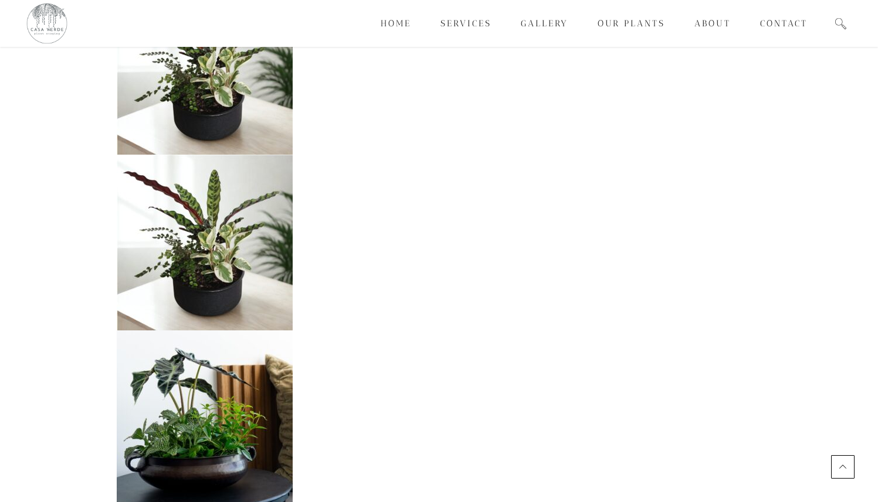
scroll to position [303, 0]
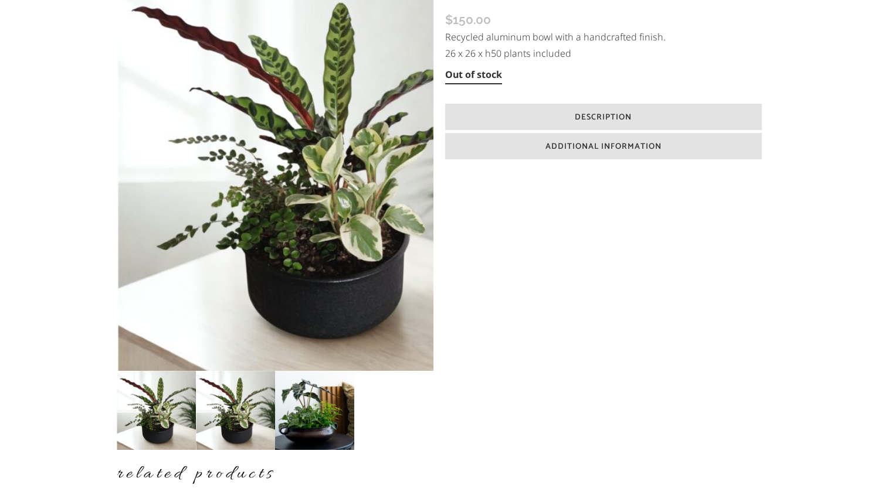
scroll to position [199, 0]
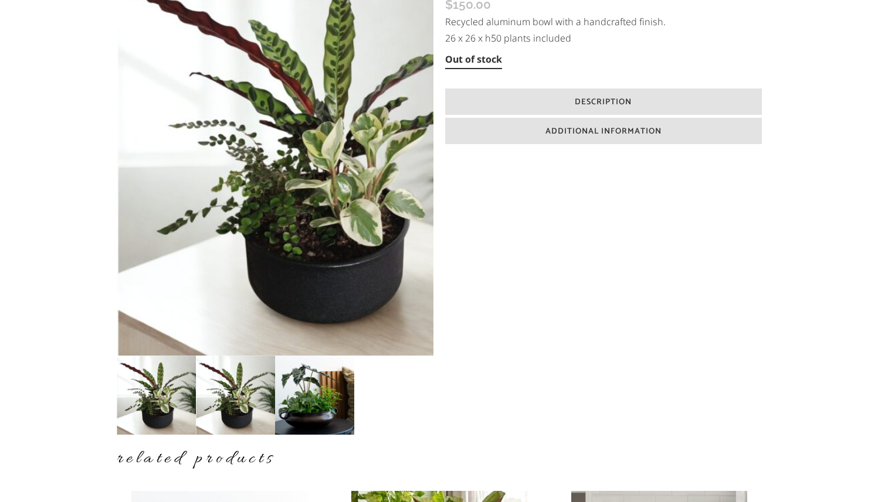
click at [117, 385] on img at bounding box center [156, 395] width 79 height 79
click at [196, 378] on img at bounding box center [235, 395] width 79 height 79
click at [196, 385] on img at bounding box center [235, 395] width 79 height 79
click at [275, 381] on img at bounding box center [314, 395] width 79 height 79
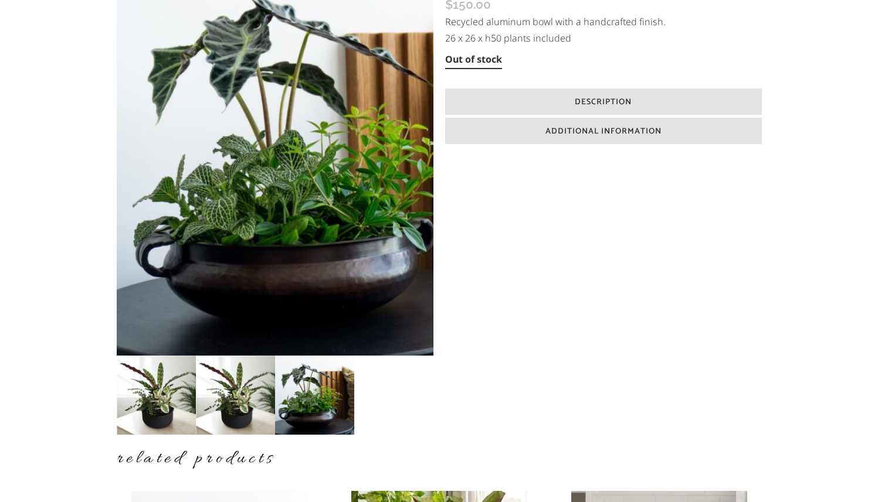
click at [200, 383] on img at bounding box center [235, 395] width 79 height 79
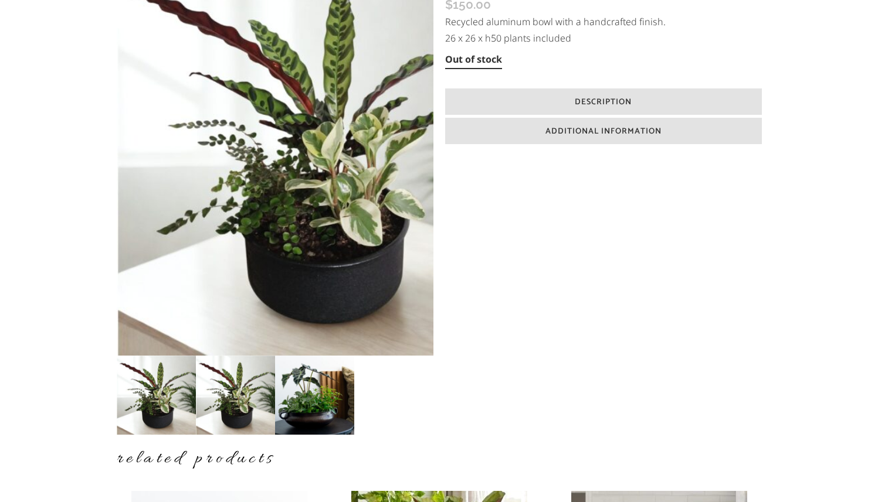
click at [117, 389] on img at bounding box center [156, 395] width 79 height 79
click at [631, 100] on span "Description" at bounding box center [603, 102] width 57 height 13
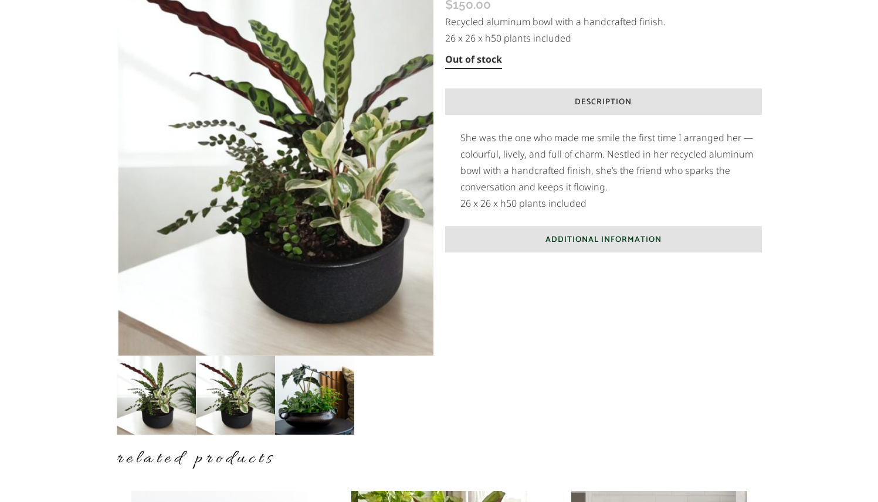
click at [648, 233] on span "Additional Information" at bounding box center [603, 239] width 116 height 13
click at [649, 233] on span "Additional Information" at bounding box center [603, 239] width 116 height 13
click at [656, 94] on h6 "Description" at bounding box center [603, 102] width 317 height 26
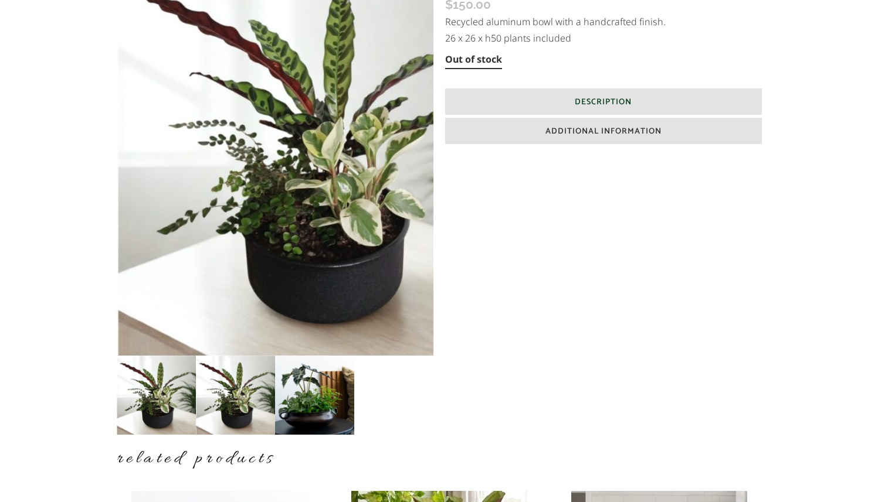
click at [631, 107] on span "Description" at bounding box center [603, 102] width 57 height 13
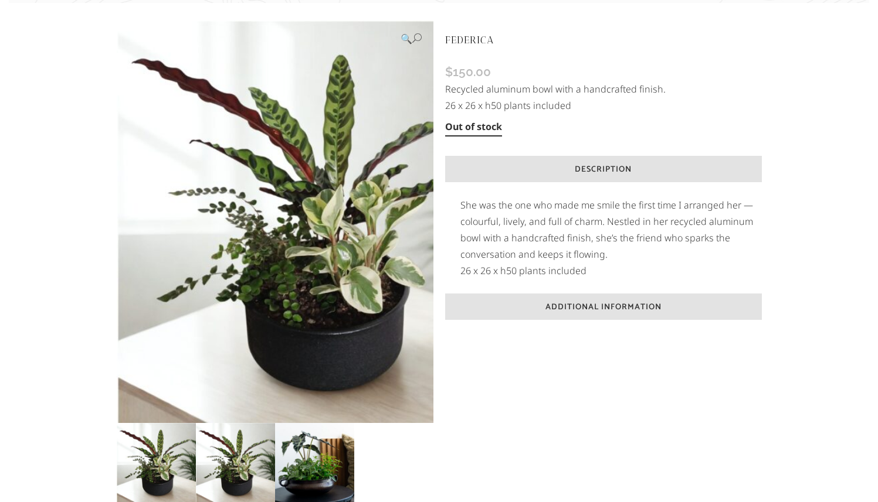
scroll to position [131, 0]
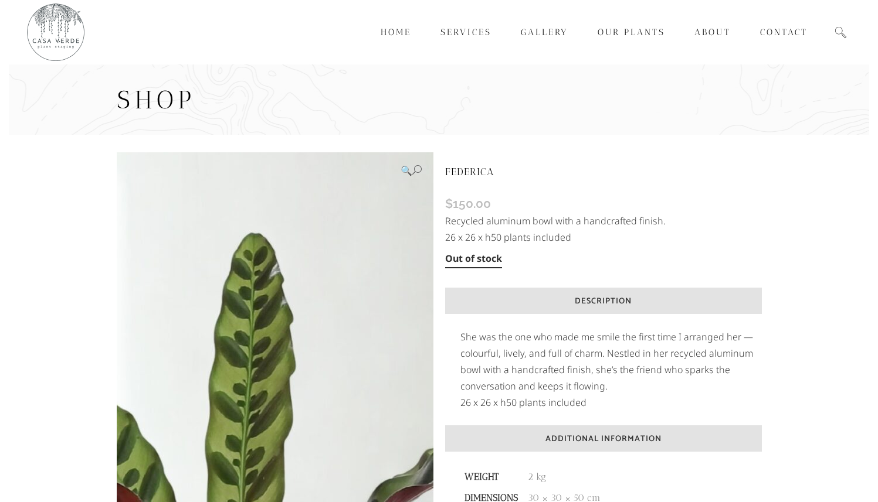
scroll to position [131, 0]
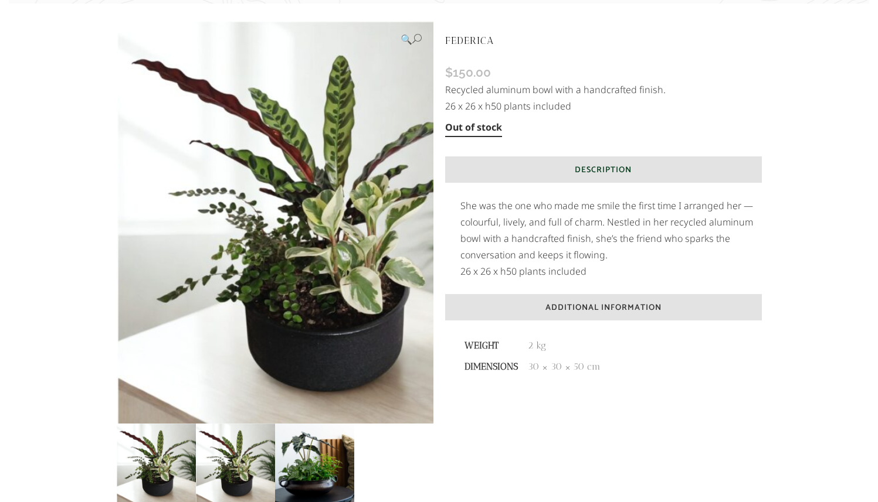
click at [619, 169] on span "Description" at bounding box center [603, 170] width 57 height 13
click at [619, 301] on span "Additional Information" at bounding box center [603, 307] width 116 height 13
click at [281, 474] on img at bounding box center [314, 463] width 79 height 79
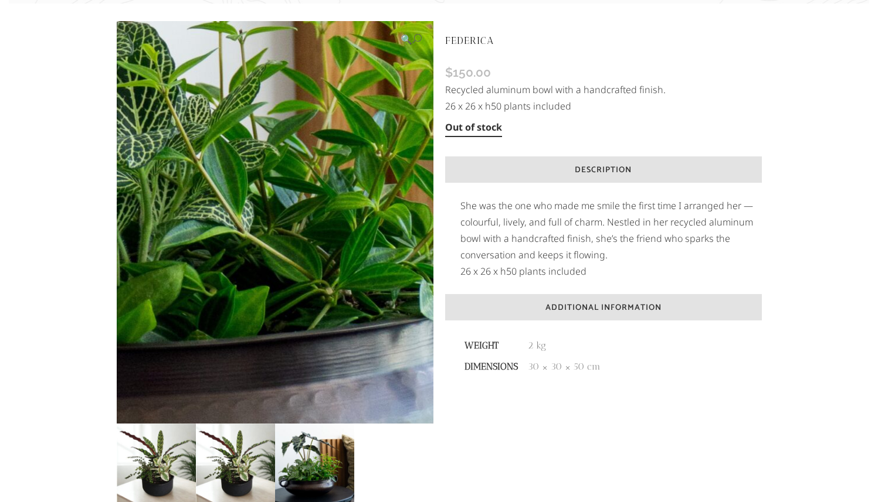
click at [290, 296] on img at bounding box center [210, 91] width 1126 height 1126
click at [293, 257] on img at bounding box center [210, 91] width 1126 height 1126
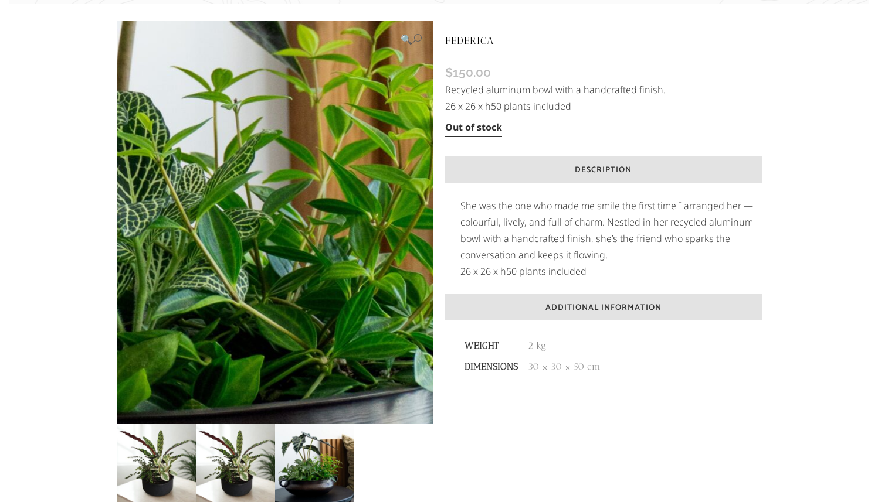
click at [293, 257] on img at bounding box center [205, 160] width 1126 height 1126
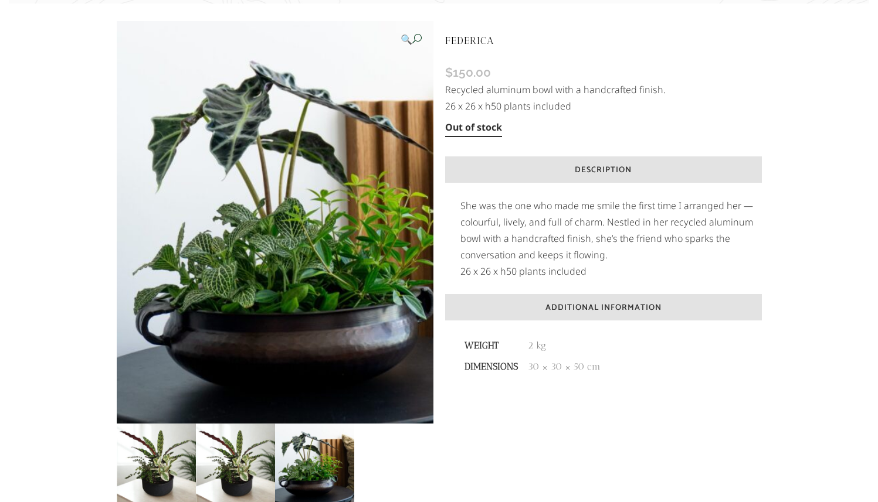
click at [405, 39] on span "🔍" at bounding box center [406, 39] width 12 height 11
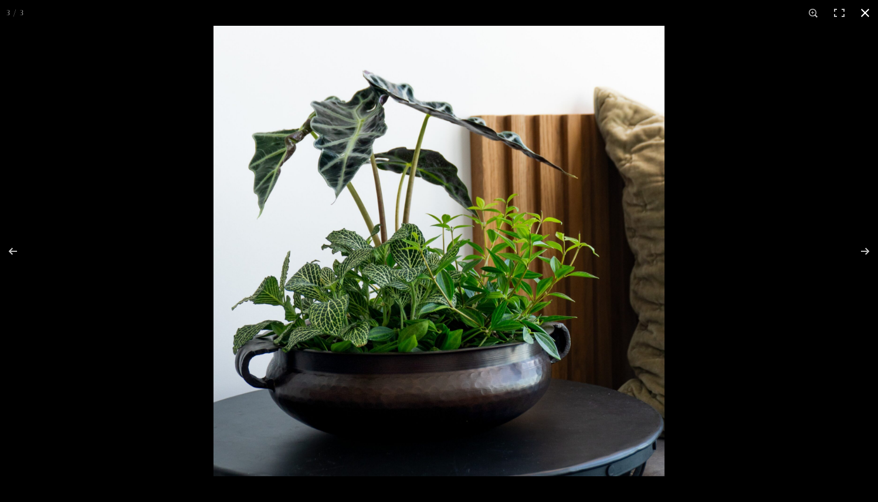
click at [718, 181] on div "Full screen image" at bounding box center [652, 277] width 878 height 502
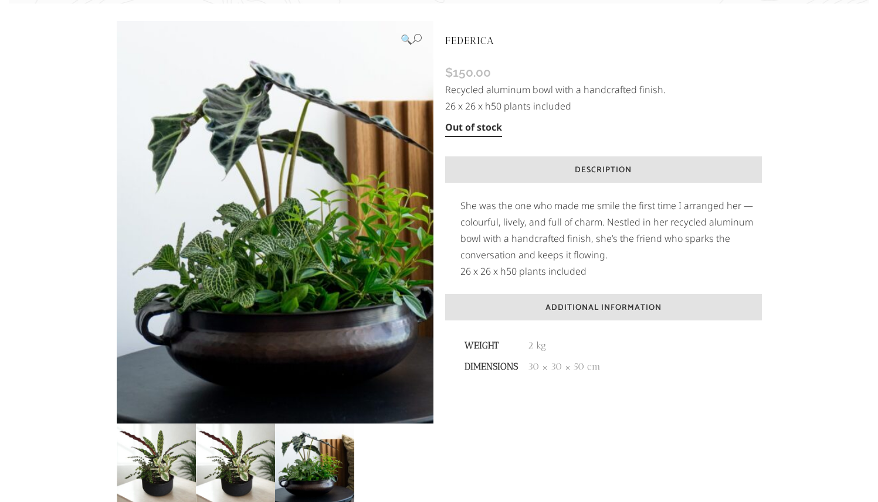
click at [196, 472] on img at bounding box center [235, 463] width 79 height 79
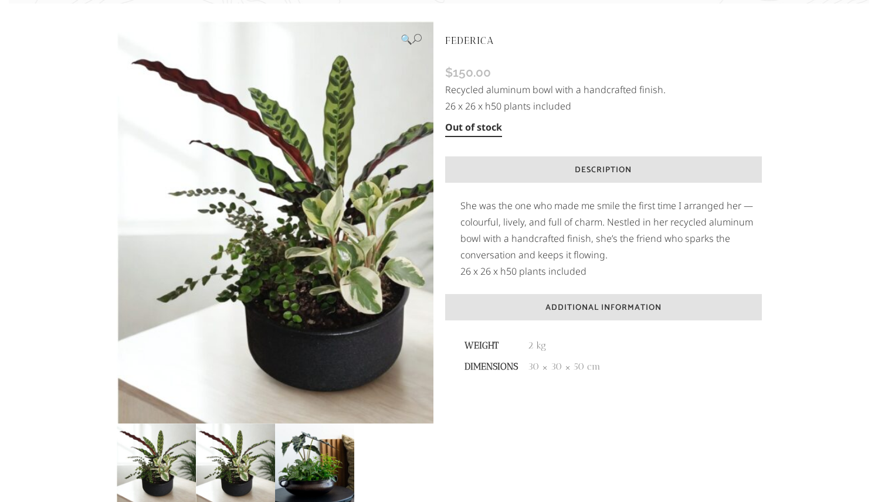
click at [120, 470] on img at bounding box center [156, 463] width 79 height 79
click at [199, 463] on img at bounding box center [235, 463] width 79 height 79
click at [275, 463] on img at bounding box center [314, 463] width 79 height 79
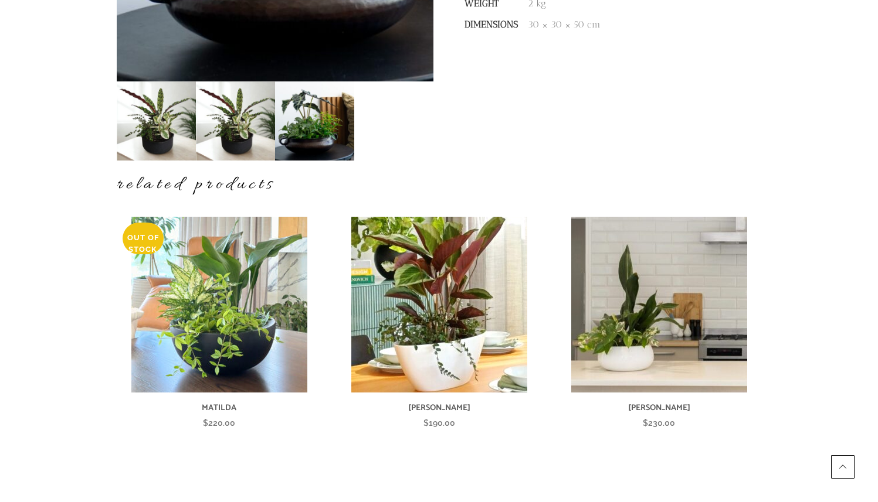
scroll to position [469, 0]
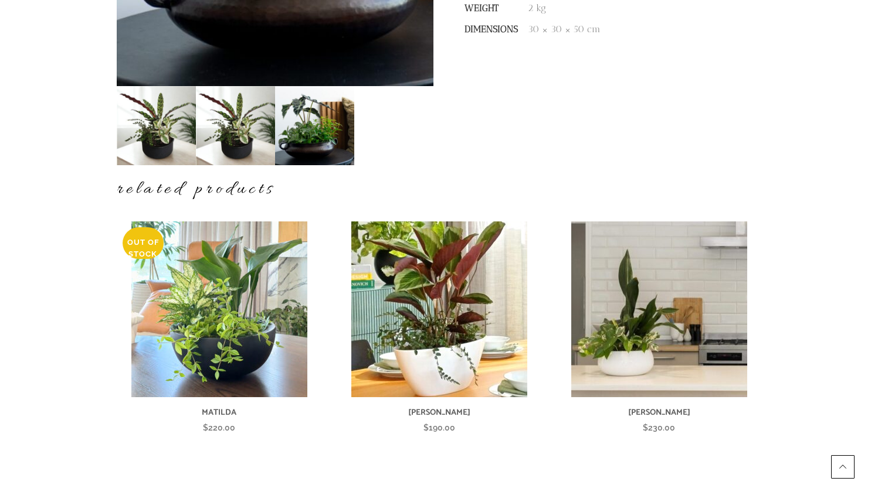
click at [275, 142] on img at bounding box center [314, 125] width 79 height 79
click at [196, 152] on img at bounding box center [235, 125] width 79 height 79
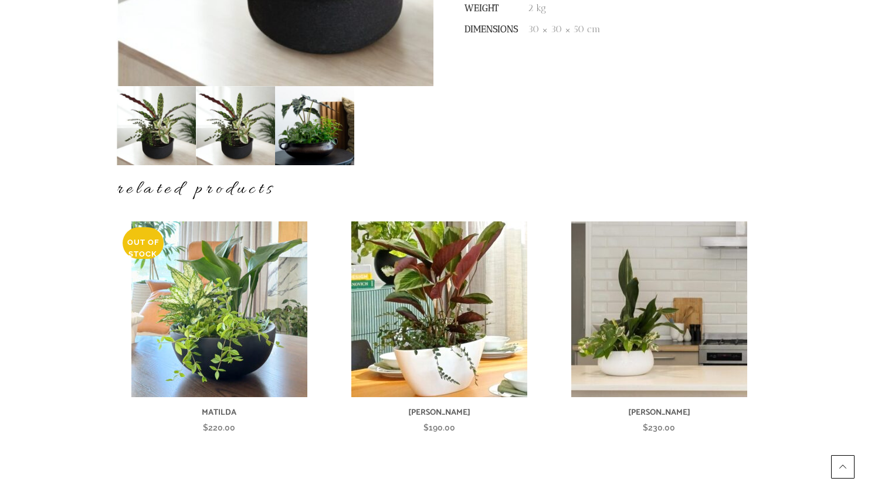
click at [117, 151] on img at bounding box center [156, 125] width 79 height 79
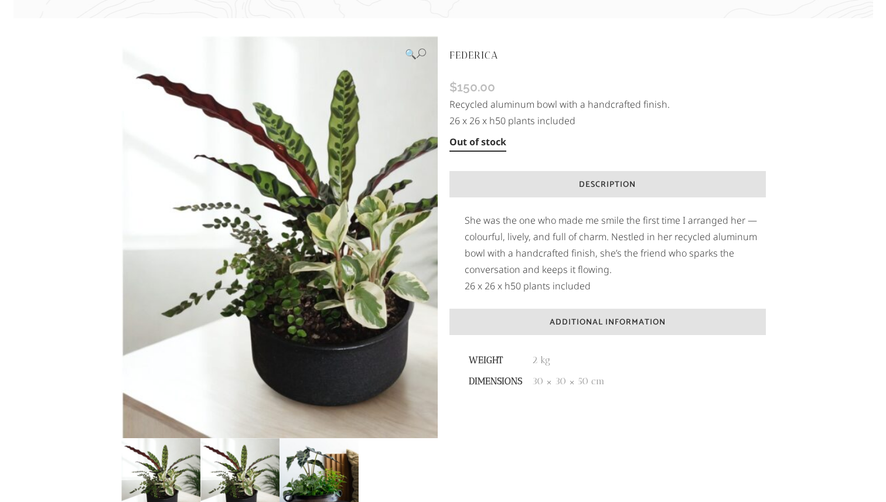
scroll to position [118, 0]
